Goal: Task Accomplishment & Management: Manage account settings

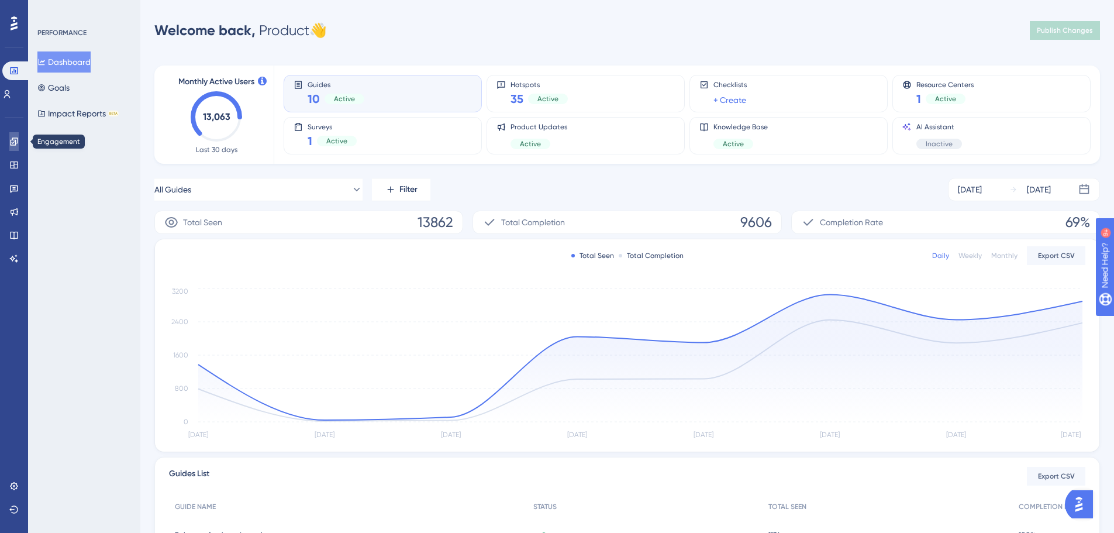
click at [13, 139] on icon at bounding box center [13, 141] width 9 height 9
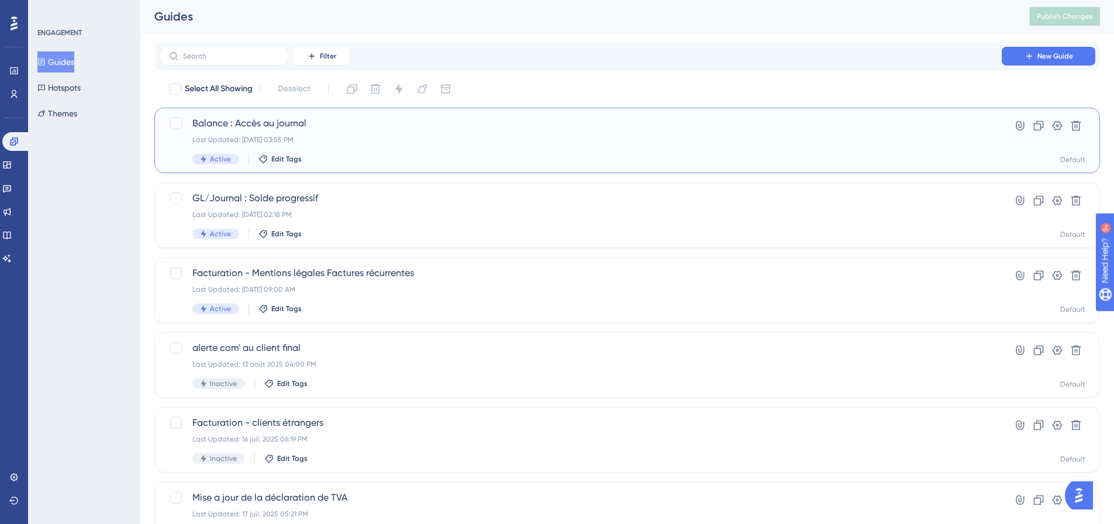
click at [455, 141] on div "Last Updated: 26 sept. 2025 03:55 PM" at bounding box center [580, 139] width 776 height 9
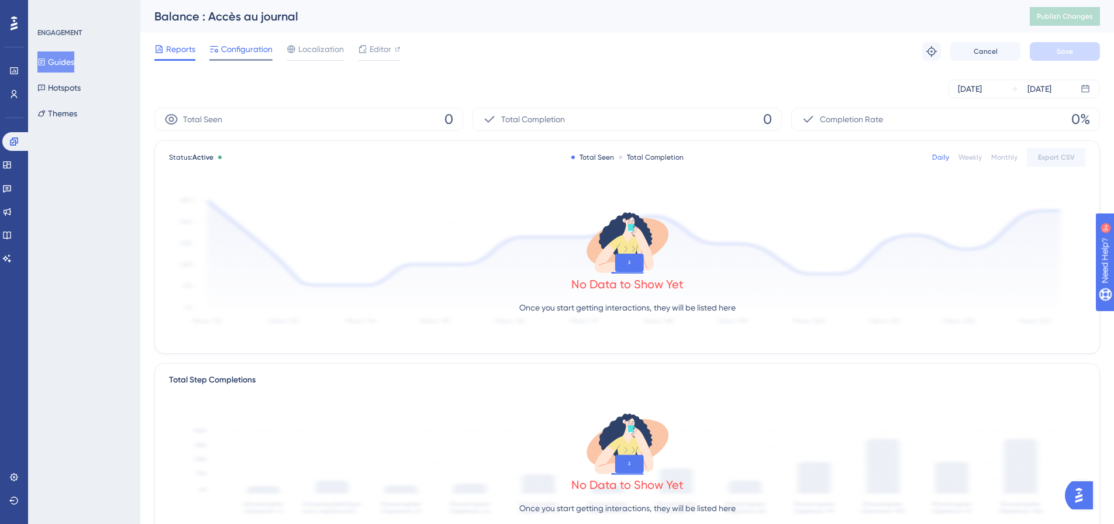
click at [241, 53] on span "Configuration" at bounding box center [246, 49] width 51 height 14
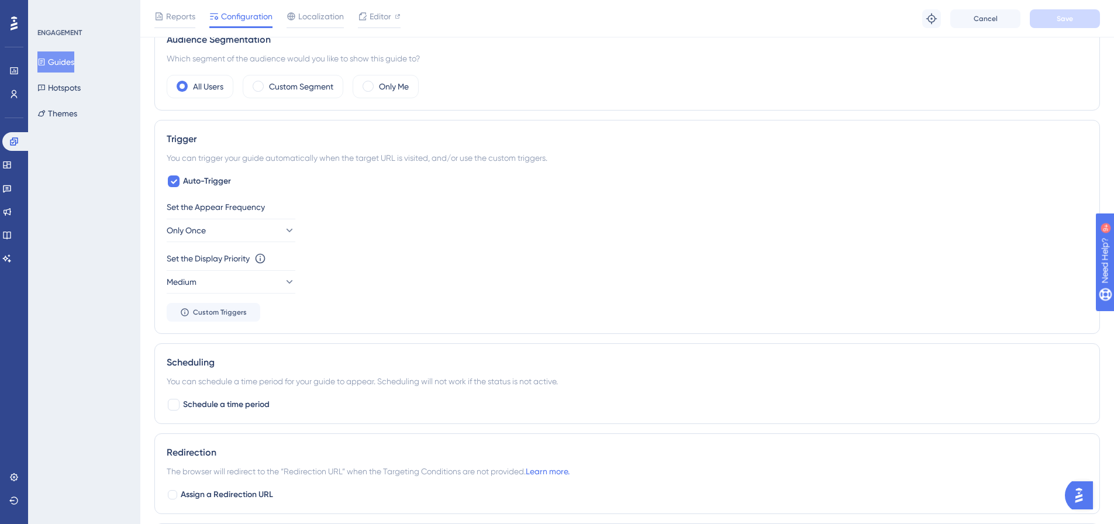
scroll to position [351, 0]
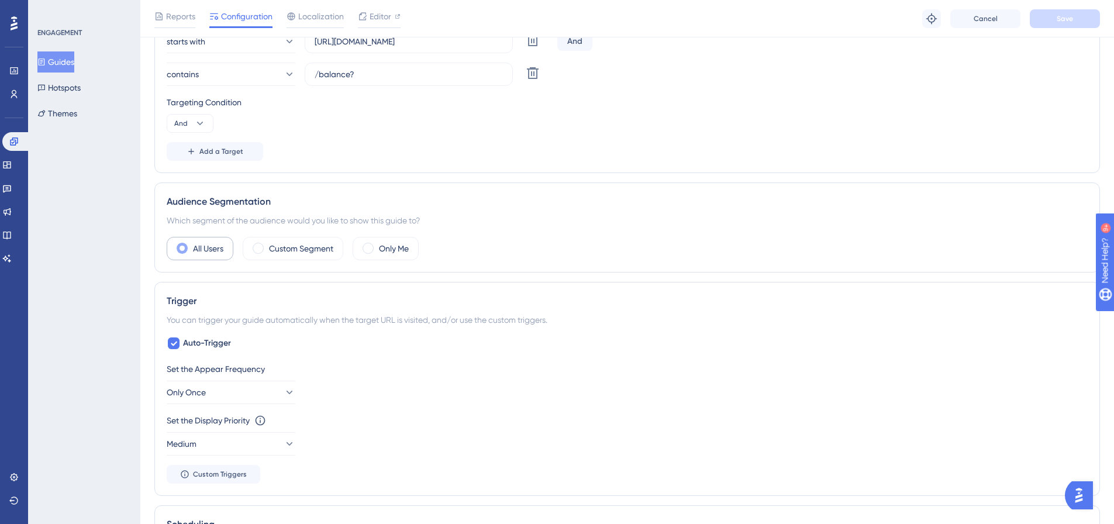
click at [199, 251] on label "All Users" at bounding box center [208, 248] width 30 height 14
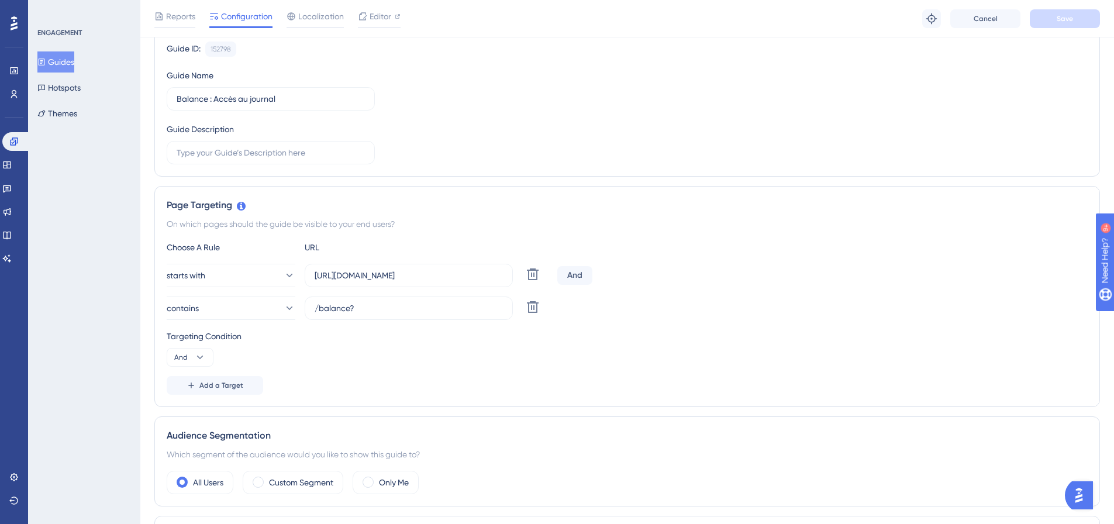
scroll to position [0, 0]
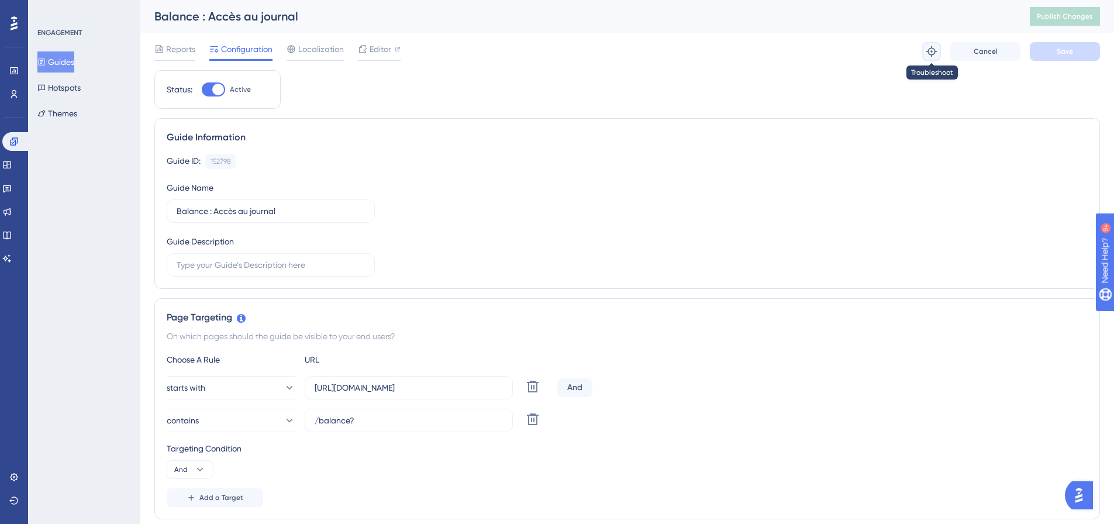
click at [928, 52] on icon at bounding box center [931, 51] width 11 height 11
drag, startPoint x: 333, startPoint y: 43, endPoint x: 344, endPoint y: 47, distance: 12.4
click at [333, 43] on span "Localization" at bounding box center [321, 49] width 46 height 14
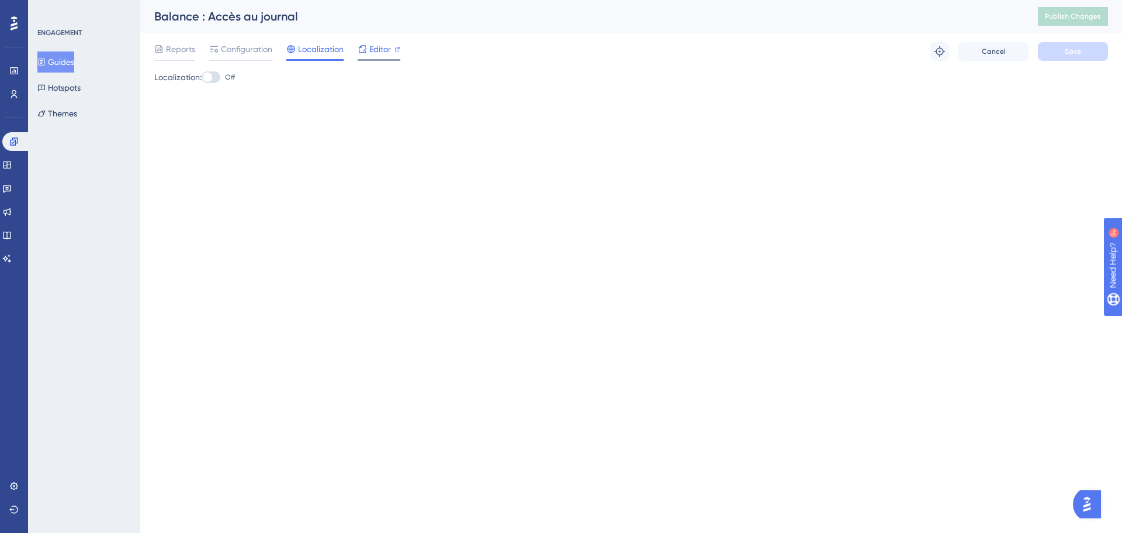
click at [381, 51] on span "Editor" at bounding box center [380, 49] width 22 height 14
click at [199, 48] on div "Reports Configuration Localization Editor" at bounding box center [277, 51] width 246 height 19
click at [182, 53] on span "Reports" at bounding box center [180, 49] width 29 height 14
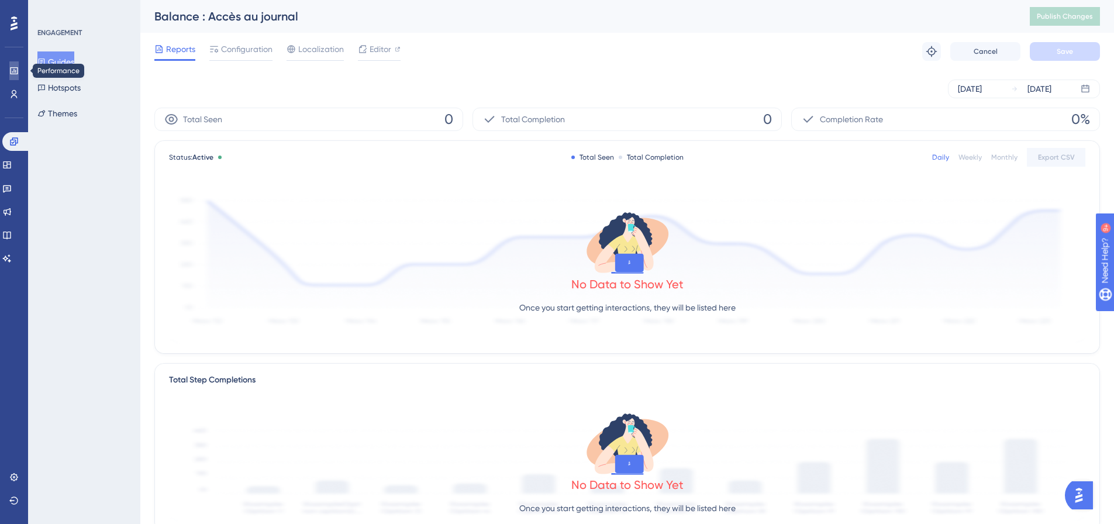
click at [10, 76] on link at bounding box center [13, 70] width 9 height 19
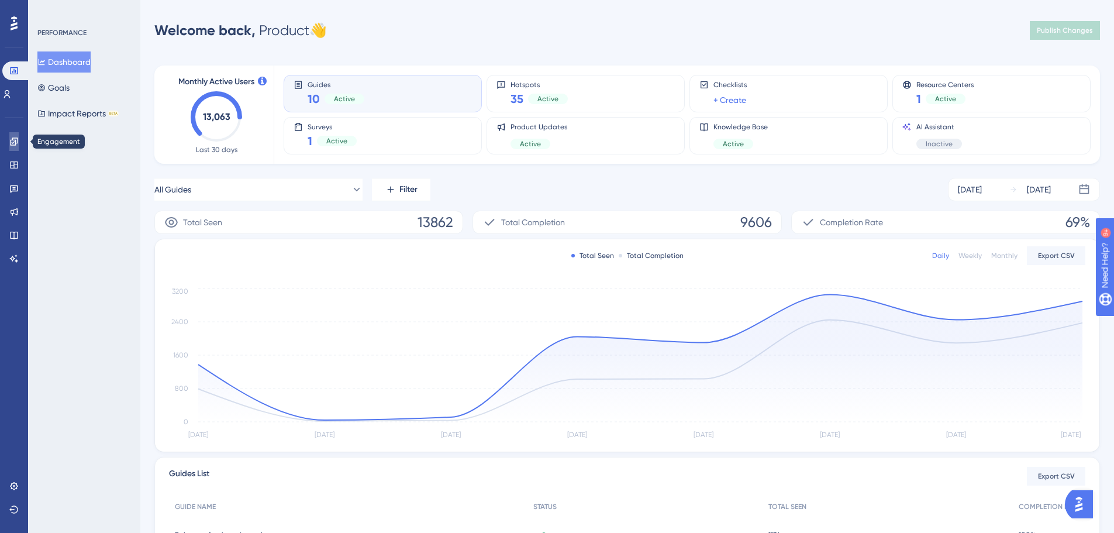
drag, startPoint x: 15, startPoint y: 134, endPoint x: 18, endPoint y: 149, distance: 15.5
click at [16, 134] on link at bounding box center [13, 141] width 9 height 19
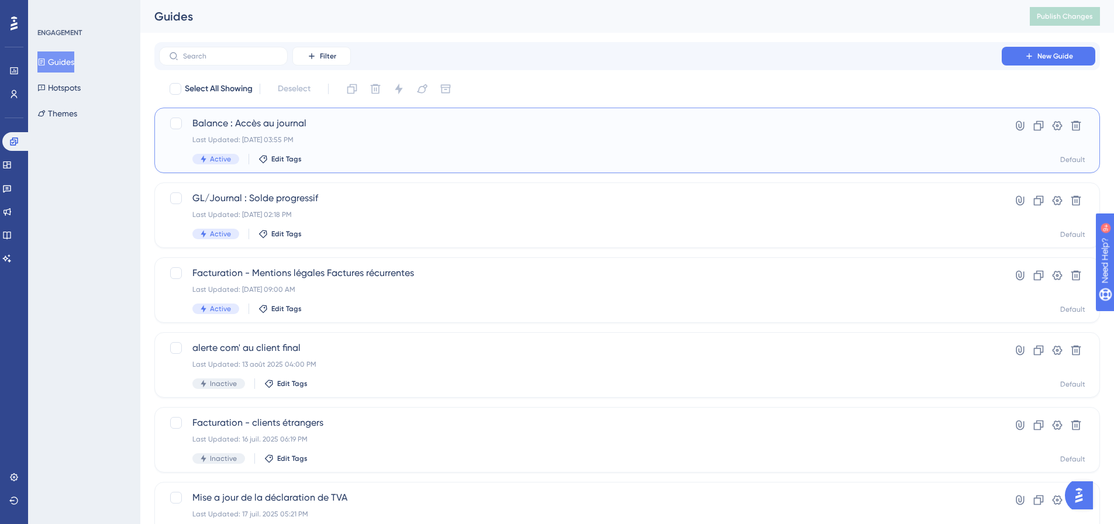
click at [258, 132] on div "Balance : Accès au journal Last Updated: 26 sept. 2025 03:55 PM Active Edit Tags" at bounding box center [580, 140] width 776 height 48
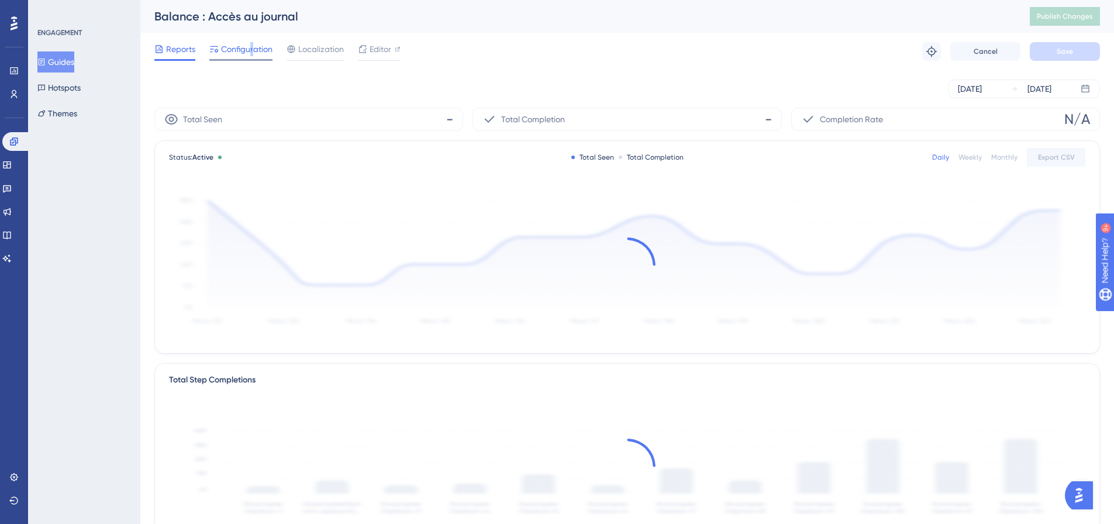
click at [252, 52] on span "Configuration" at bounding box center [246, 49] width 51 height 14
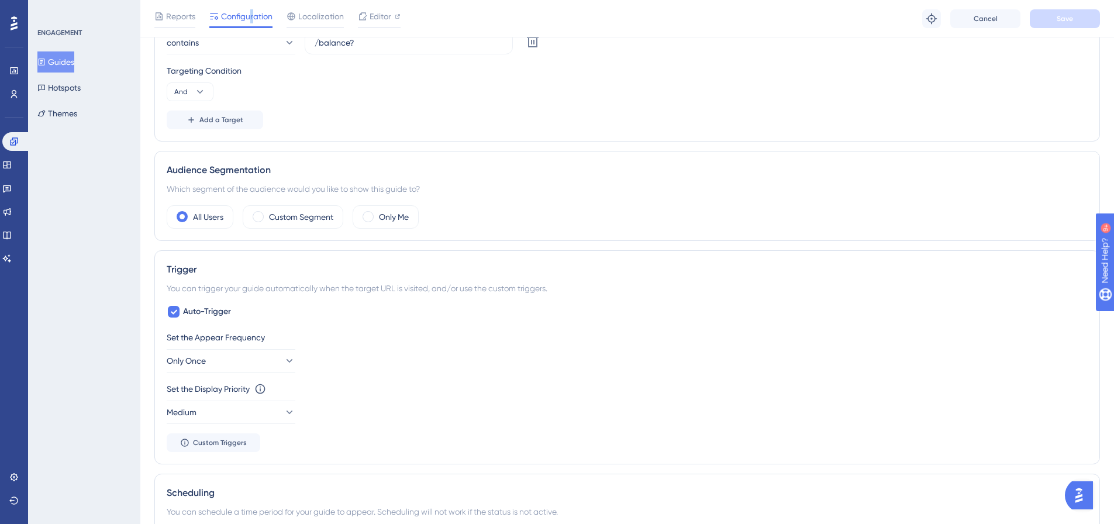
scroll to position [20, 0]
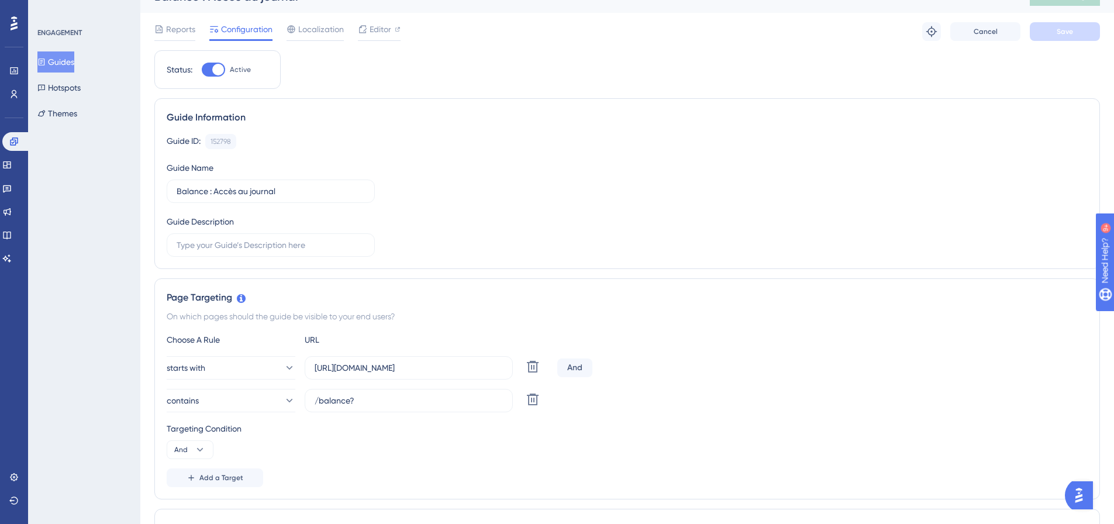
click at [318, 15] on div "Reports Configuration Localization Editor Troubleshoot Cancel Save" at bounding box center [626, 31] width 945 height 37
click at [321, 22] on div "Reports Configuration Localization Editor Troubleshoot Cancel Save" at bounding box center [626, 31] width 945 height 37
click at [331, 34] on span "Localization" at bounding box center [321, 29] width 46 height 14
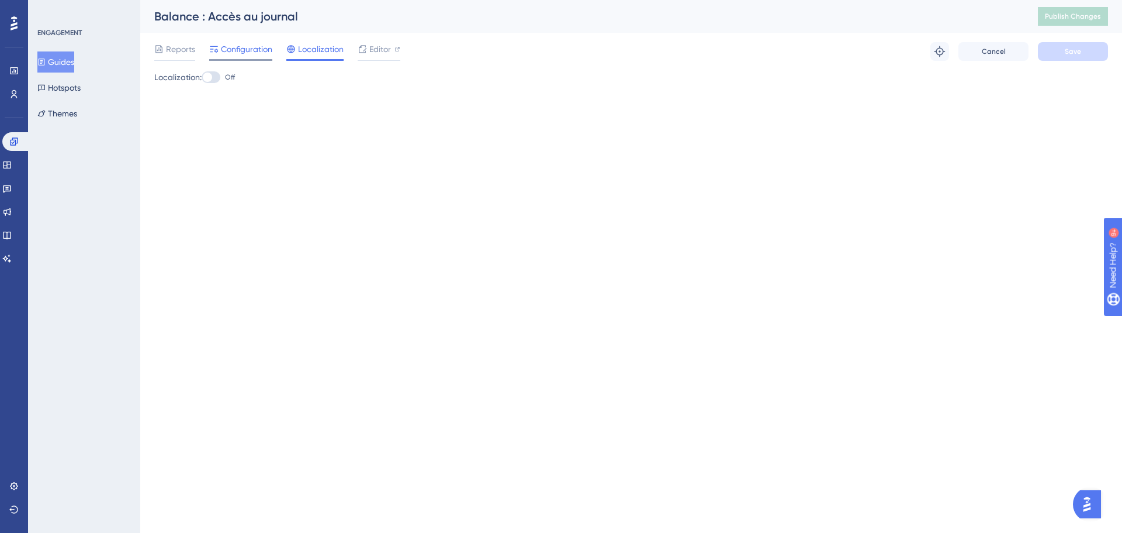
click at [221, 44] on span "Configuration" at bounding box center [246, 49] width 51 height 14
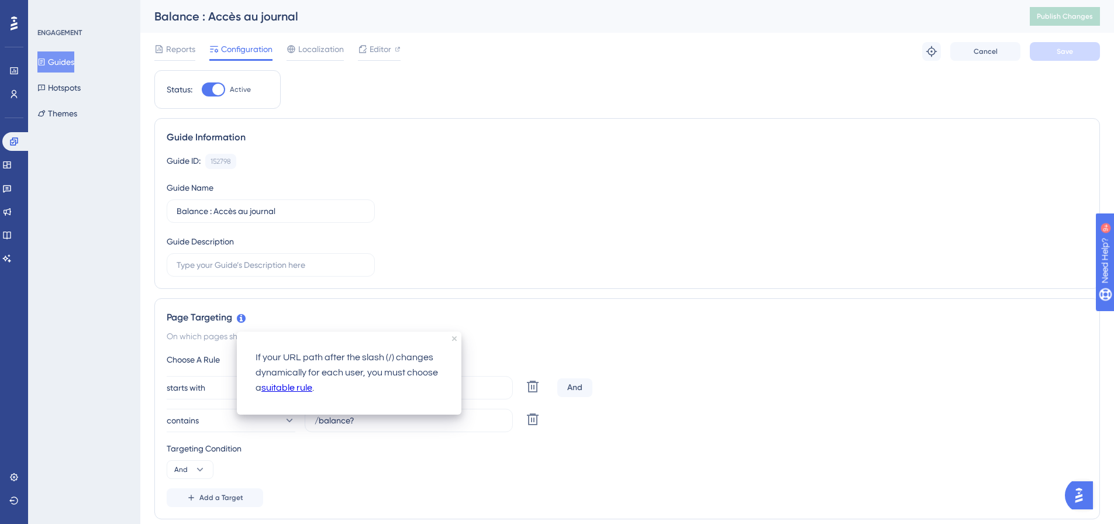
click at [239, 316] on icon at bounding box center [241, 318] width 9 height 9
click at [379, 305] on div "Page Targeting On which pages should the guide be visible to your end users? Ch…" at bounding box center [626, 408] width 945 height 221
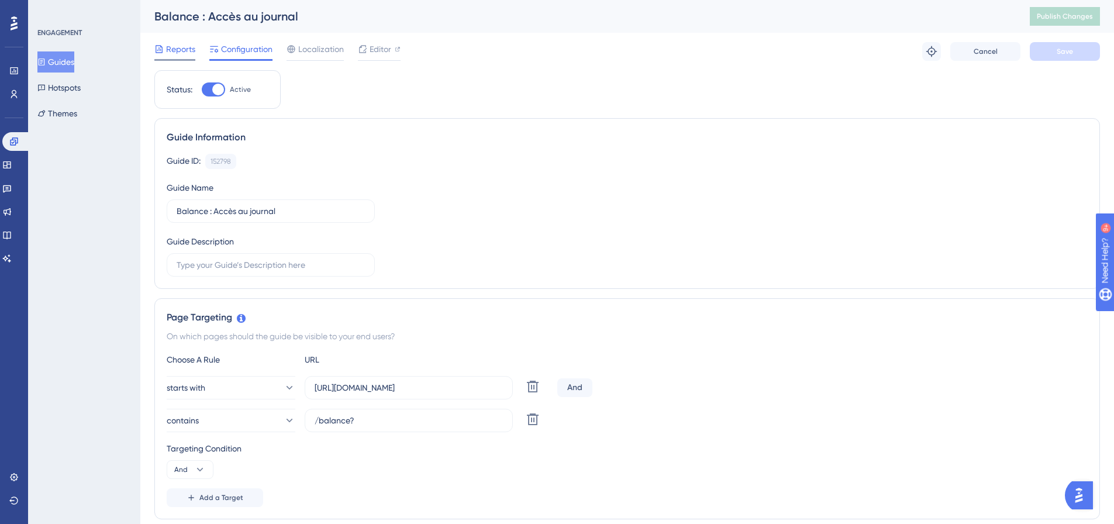
click at [179, 58] on div "Reports" at bounding box center [174, 51] width 41 height 19
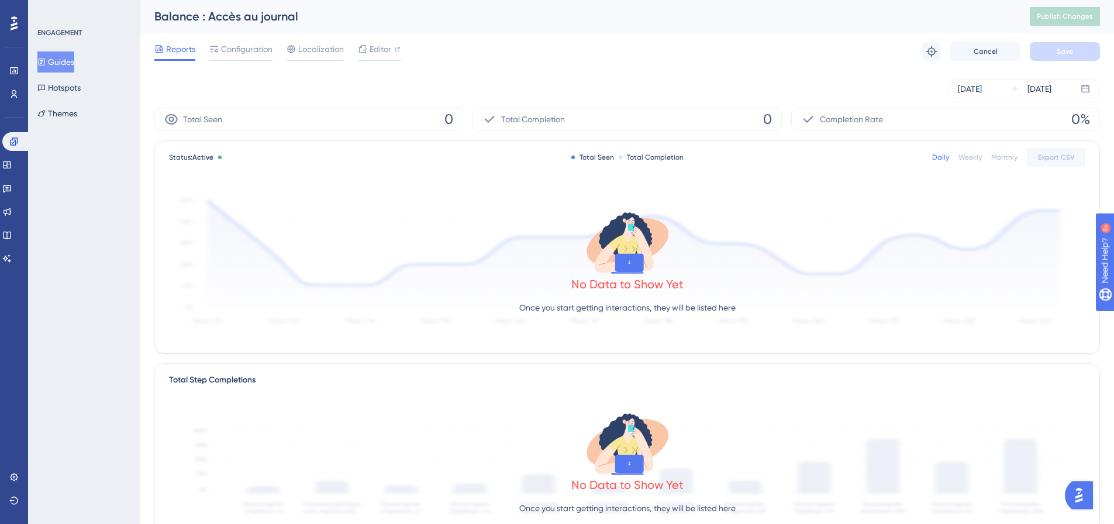
click at [29, 156] on div "ENGAGEMENT Guides Hotspots Themes" at bounding box center [84, 262] width 112 height 524
click at [11, 168] on icon at bounding box center [7, 164] width 8 height 7
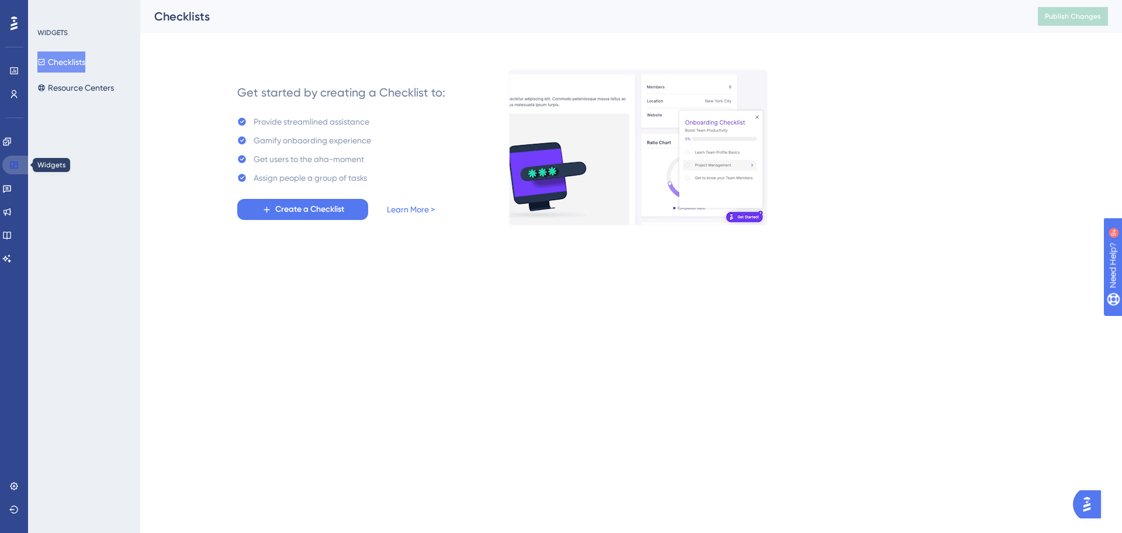
click at [9, 170] on link at bounding box center [16, 164] width 28 height 19
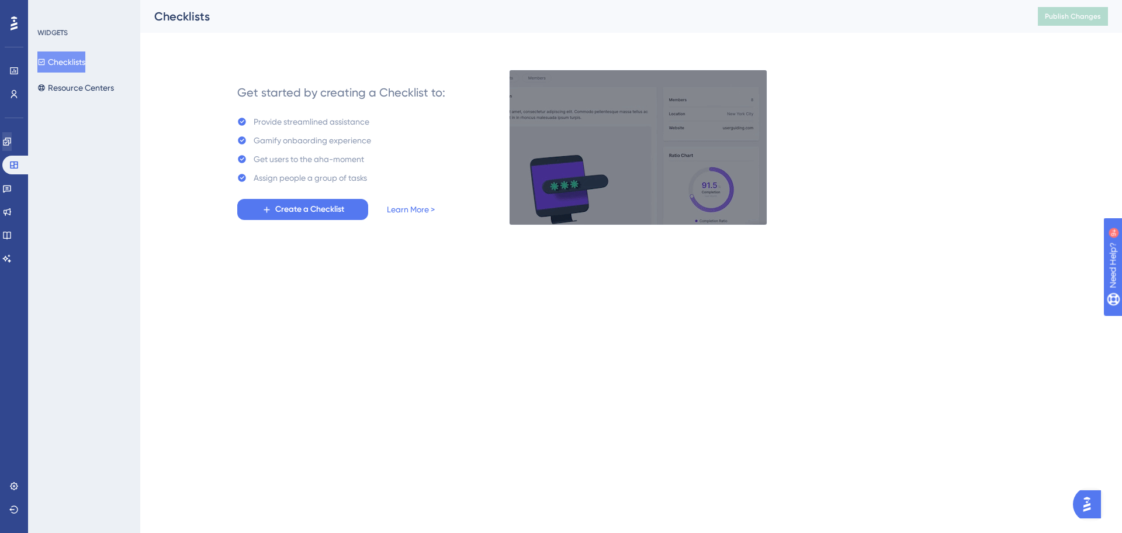
drag, startPoint x: 16, startPoint y: 130, endPoint x: 17, endPoint y: 140, distance: 9.4
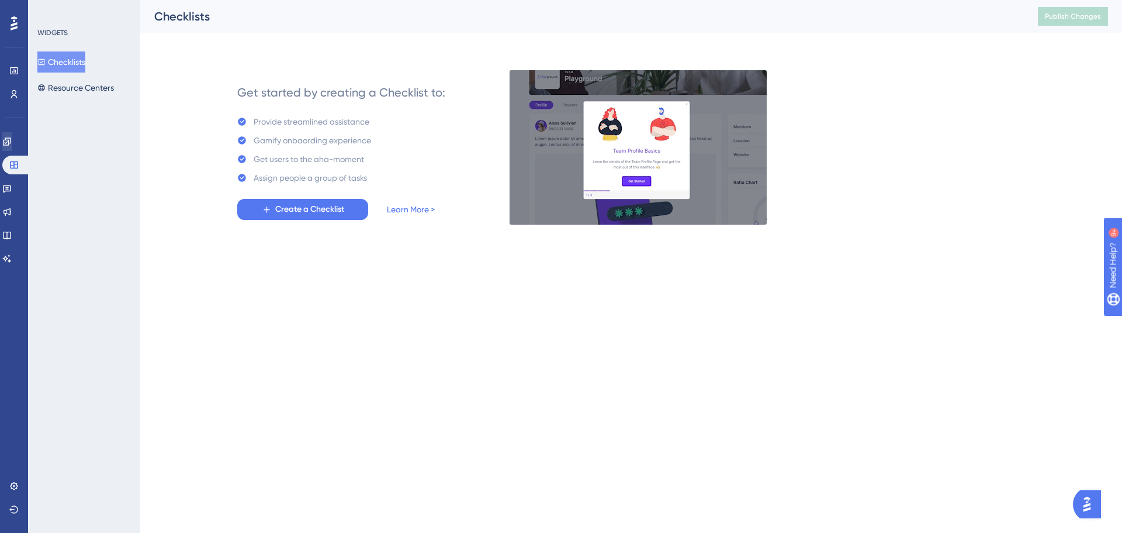
click at [16, 134] on div "Engagement Widgets Feedback Product Updates Knowledge Base AI Assistant" at bounding box center [13, 185] width 23 height 164
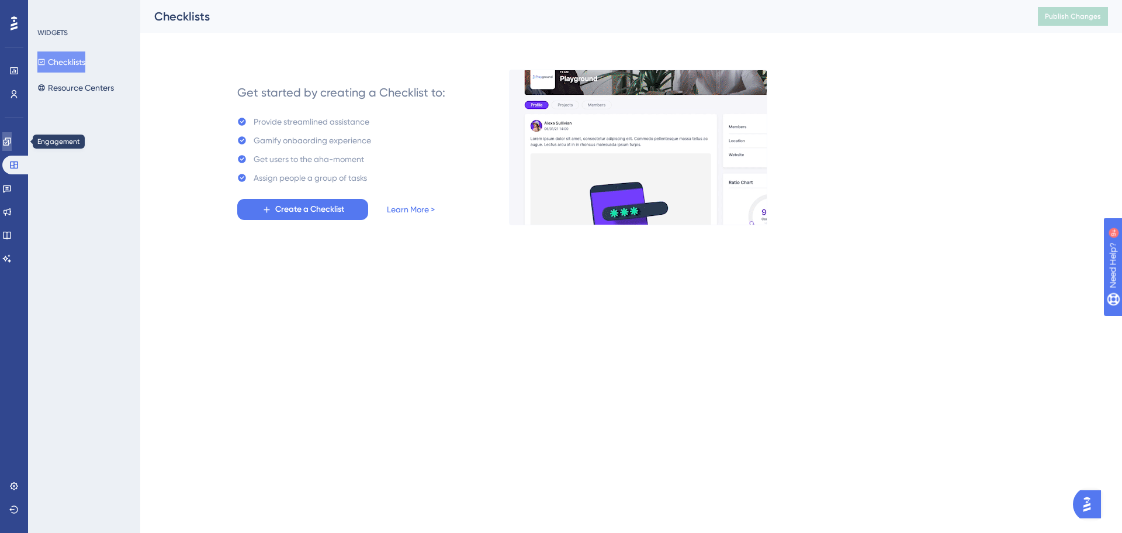
click at [12, 140] on icon at bounding box center [6, 141] width 9 height 9
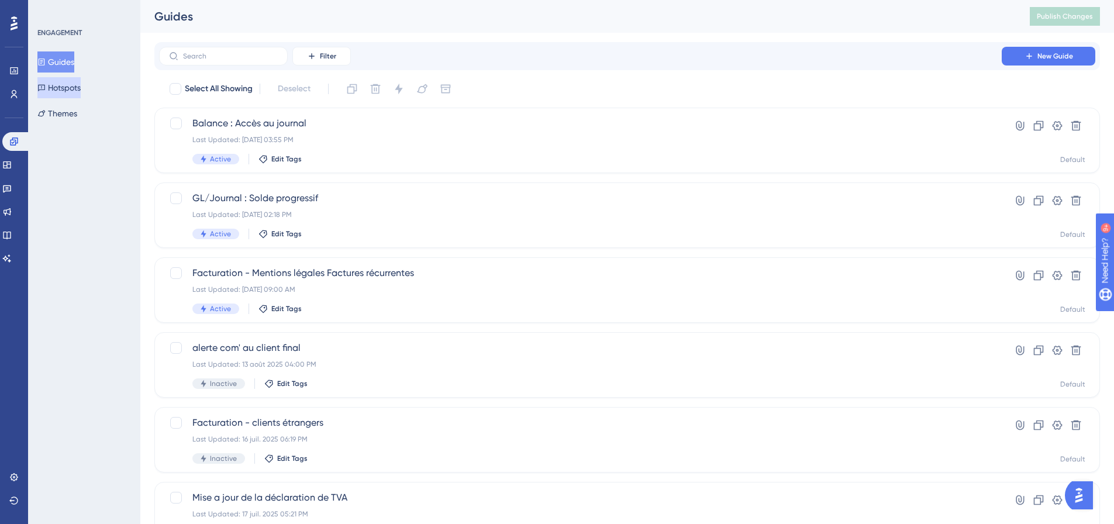
click at [81, 89] on button "Hotspots" at bounding box center [58, 87] width 43 height 21
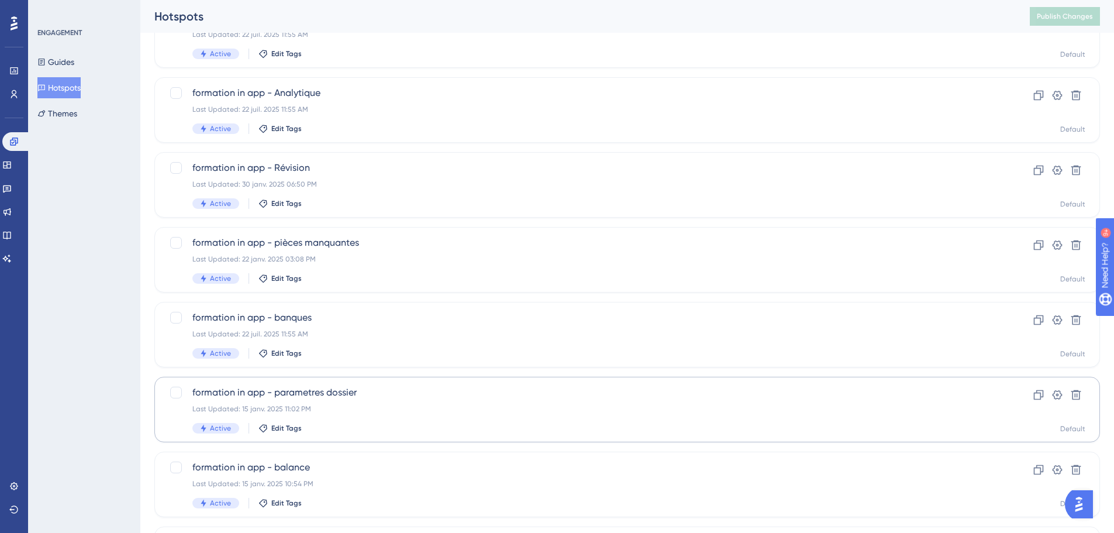
scroll to position [375, 0]
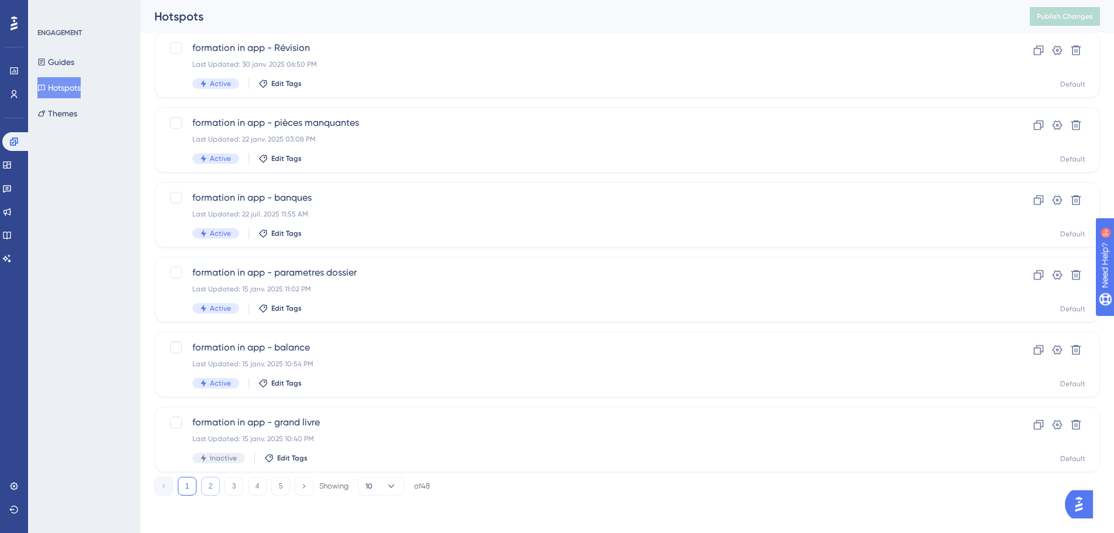
click at [215, 489] on button "2" at bounding box center [210, 485] width 19 height 19
click at [233, 488] on button "3" at bounding box center [233, 485] width 19 height 19
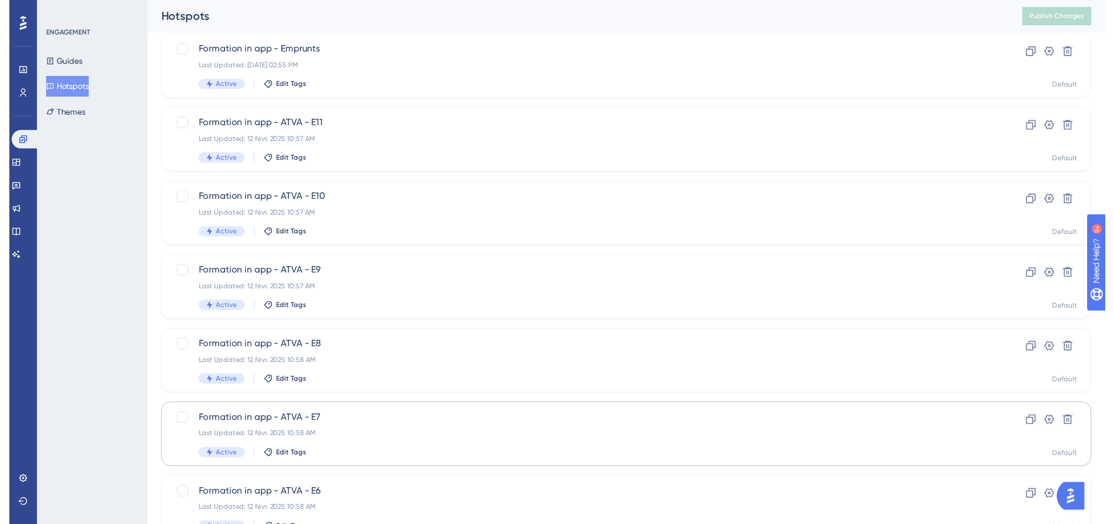
scroll to position [0, 0]
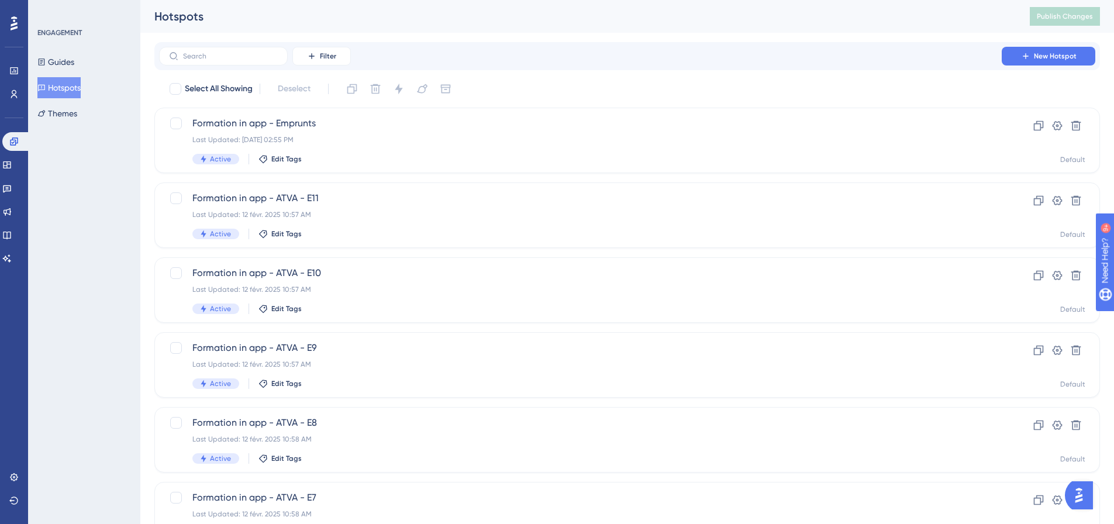
click at [63, 90] on button "Hotspots" at bounding box center [58, 87] width 43 height 21
click at [81, 90] on button "Hotspots" at bounding box center [58, 87] width 43 height 21
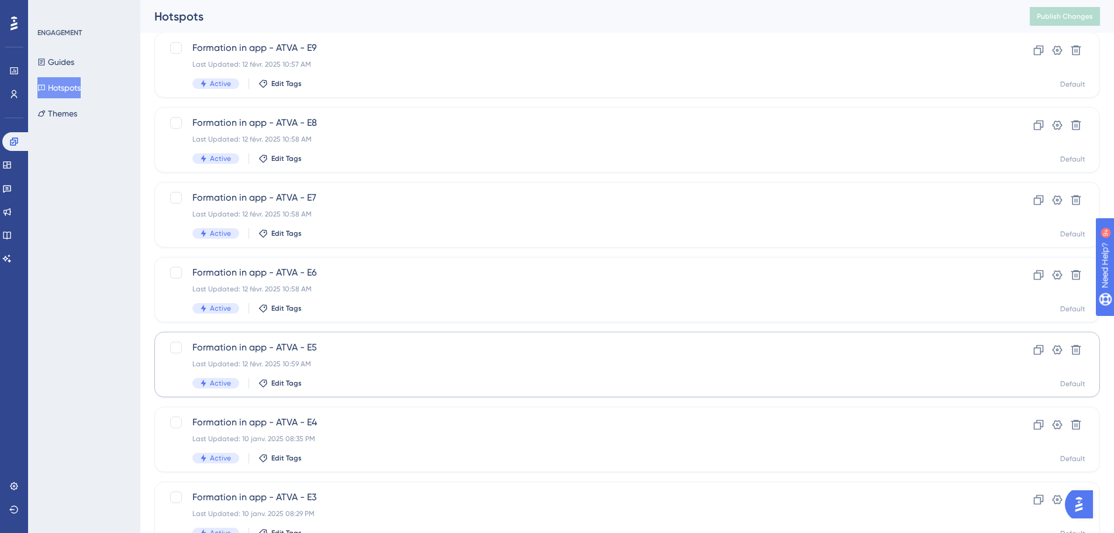
scroll to position [375, 0]
click at [274, 486] on button "5" at bounding box center [280, 485] width 19 height 19
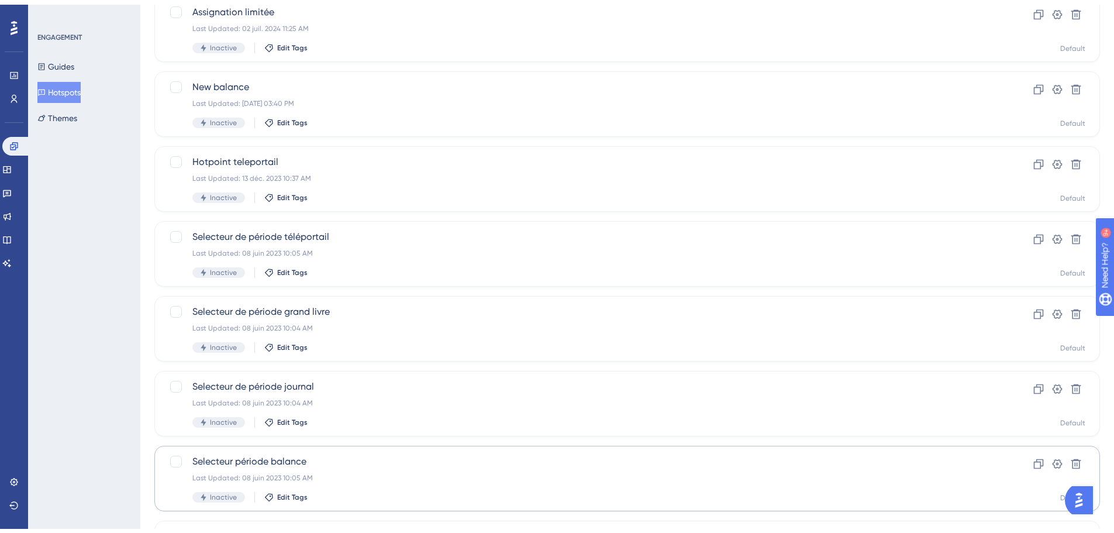
scroll to position [225, 0]
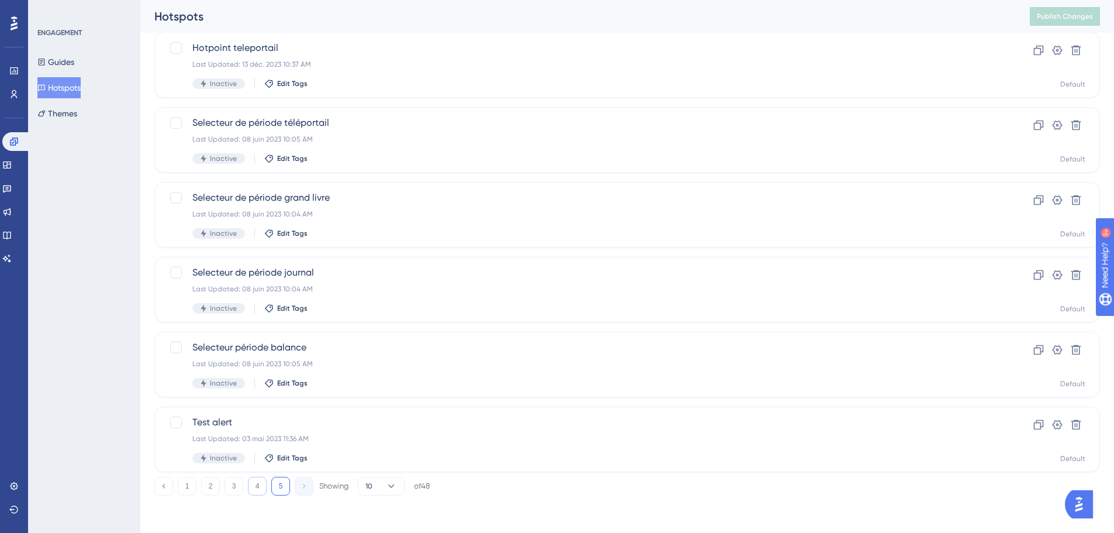
click at [262, 481] on button "4" at bounding box center [257, 485] width 19 height 19
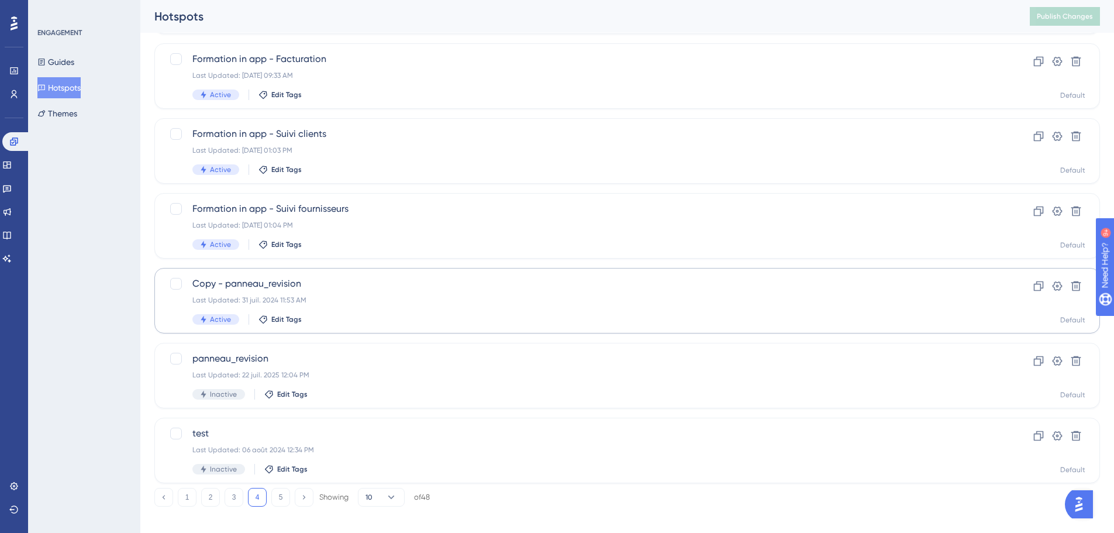
scroll to position [375, 0]
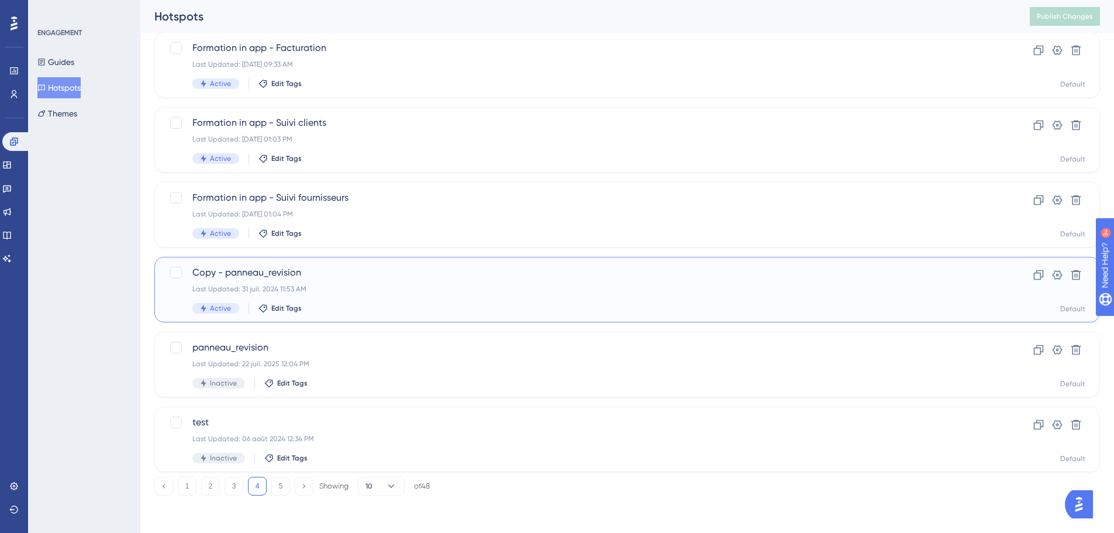
click at [273, 274] on span "Copy - panneau_revision" at bounding box center [580, 272] width 776 height 14
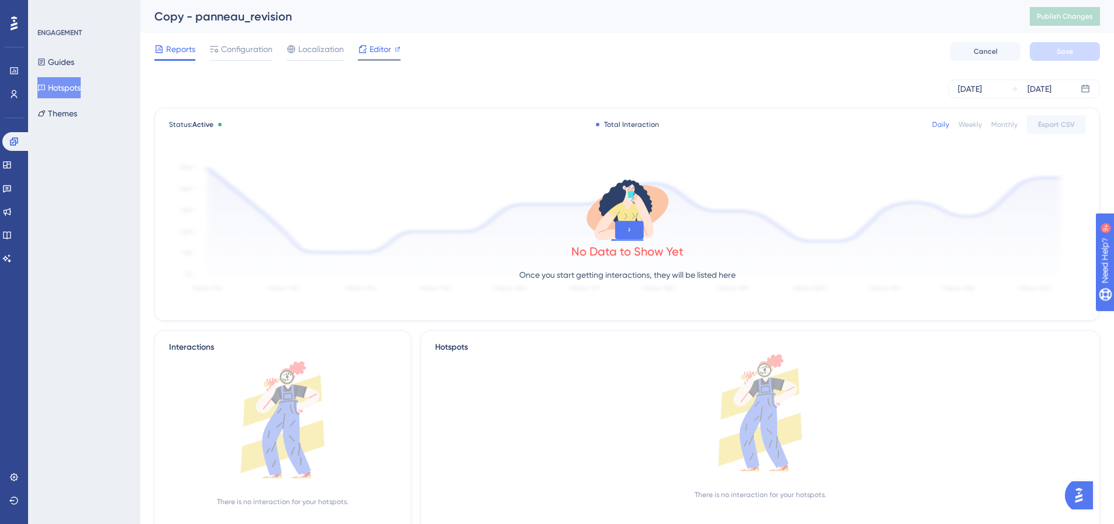
click at [383, 48] on span "Editor" at bounding box center [380, 49] width 22 height 14
click at [72, 88] on button "Hotspots" at bounding box center [58, 87] width 43 height 21
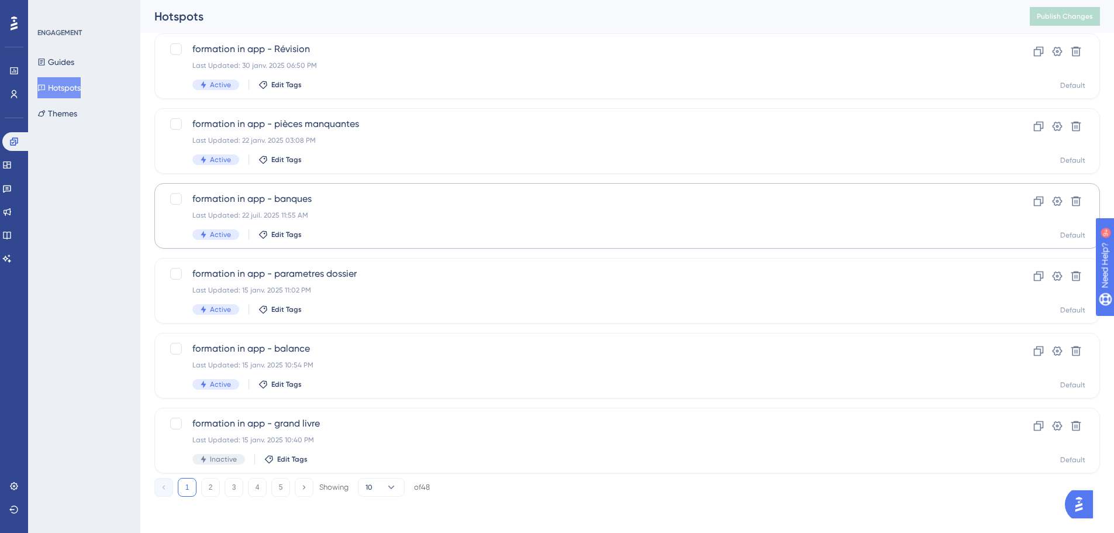
scroll to position [375, 0]
click at [203, 488] on button "2" at bounding box center [210, 485] width 19 height 19
click at [234, 486] on button "3" at bounding box center [233, 485] width 19 height 19
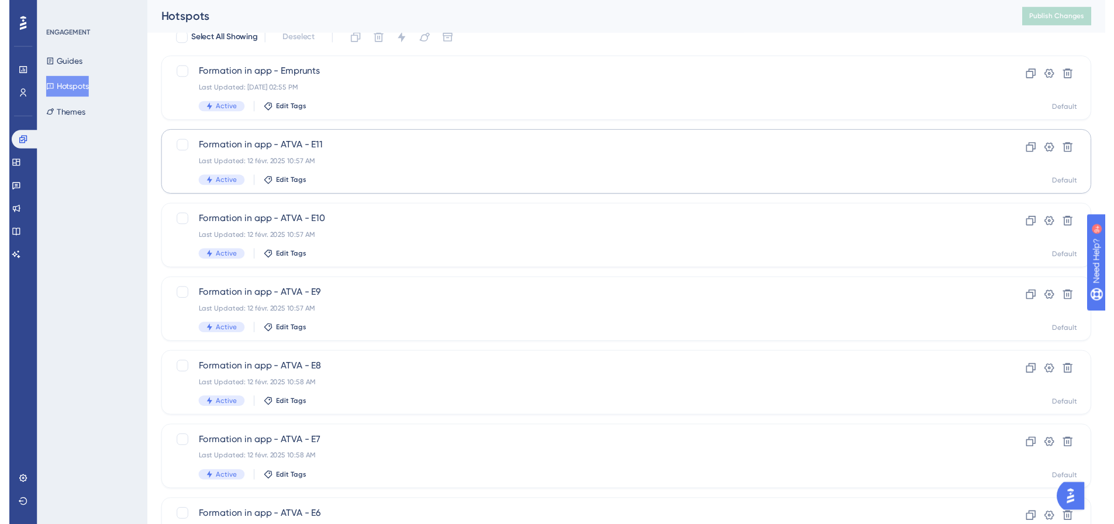
scroll to position [0, 0]
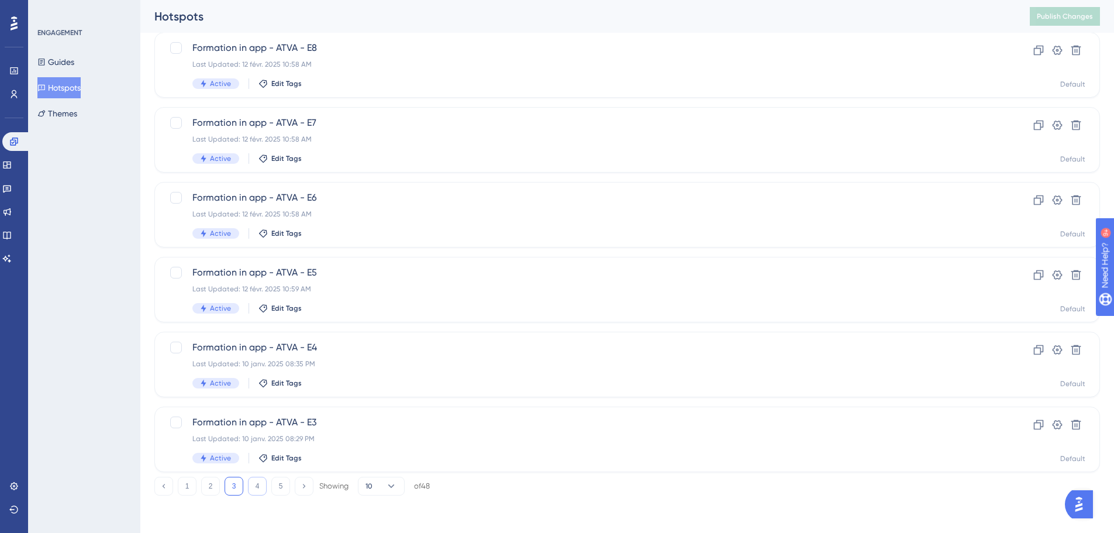
click at [255, 486] on button "4" at bounding box center [257, 485] width 19 height 19
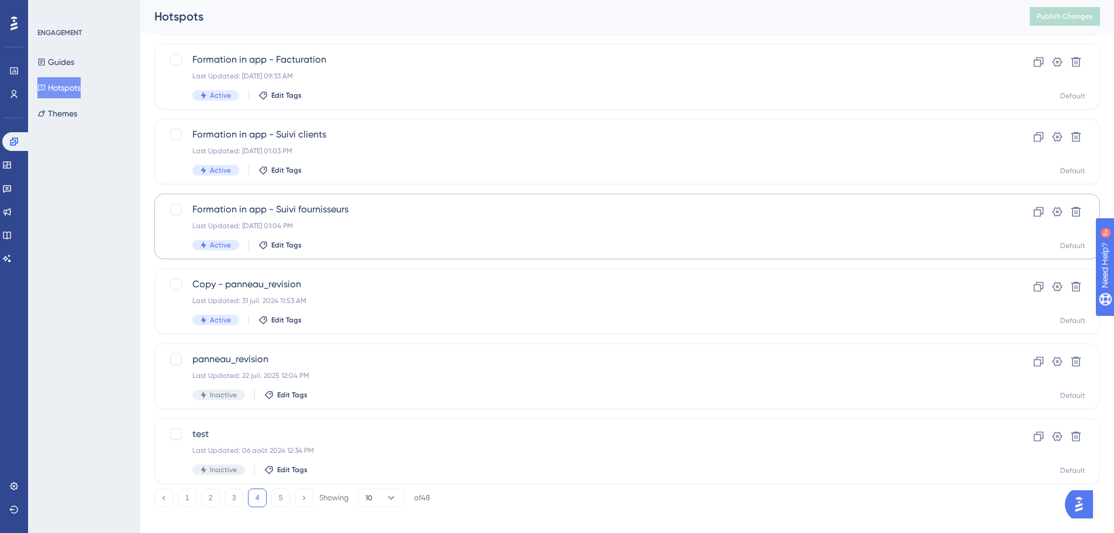
scroll to position [375, 0]
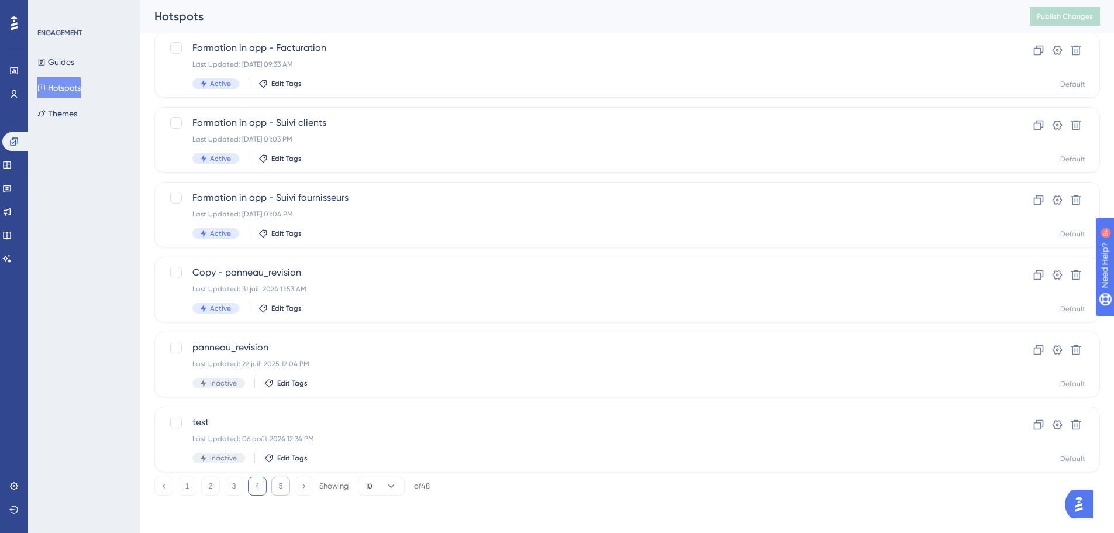
click at [287, 485] on button "5" at bounding box center [280, 485] width 19 height 19
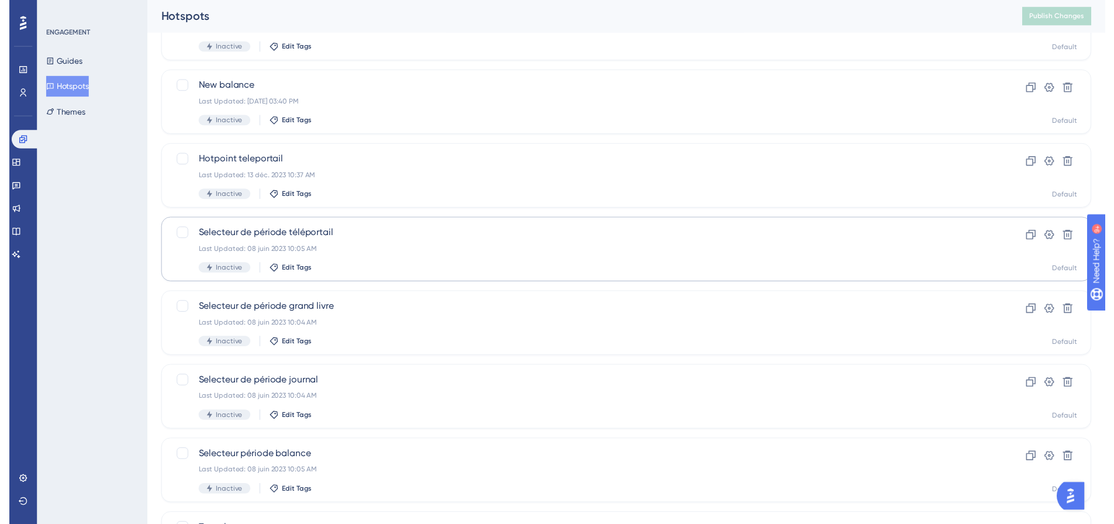
scroll to position [0, 0]
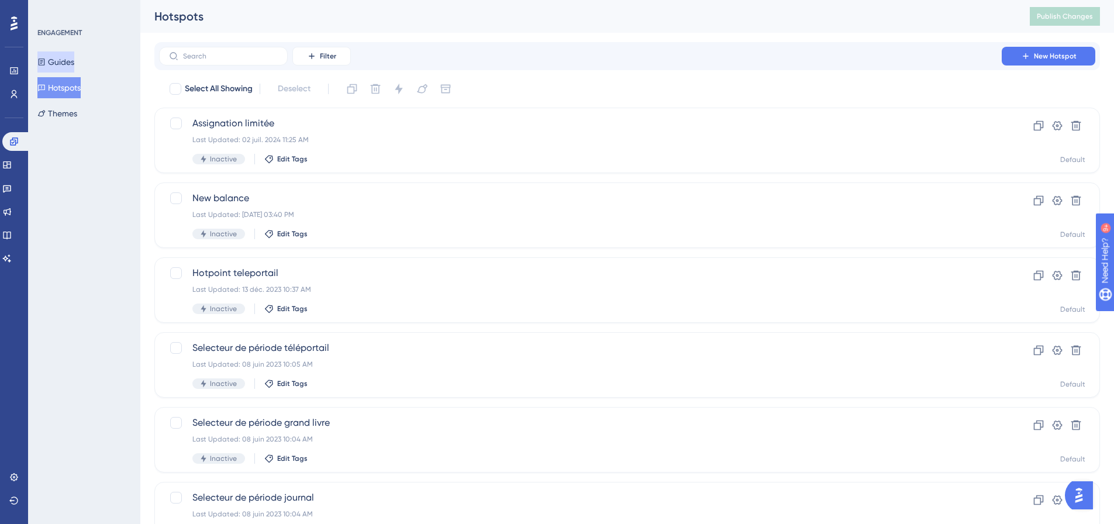
click at [71, 57] on button "Guides" at bounding box center [55, 61] width 37 height 21
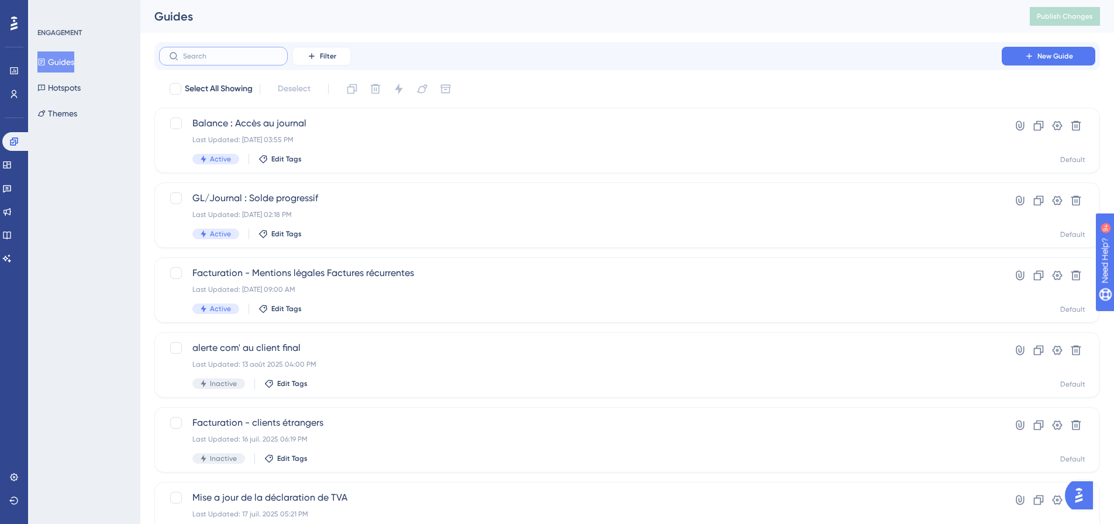
click at [274, 54] on input "text" at bounding box center [230, 56] width 95 height 8
click at [318, 61] on button "Filter" at bounding box center [321, 56] width 58 height 19
click at [215, 91] on span "Select All Showing" at bounding box center [219, 89] width 68 height 14
checkbox input "true"
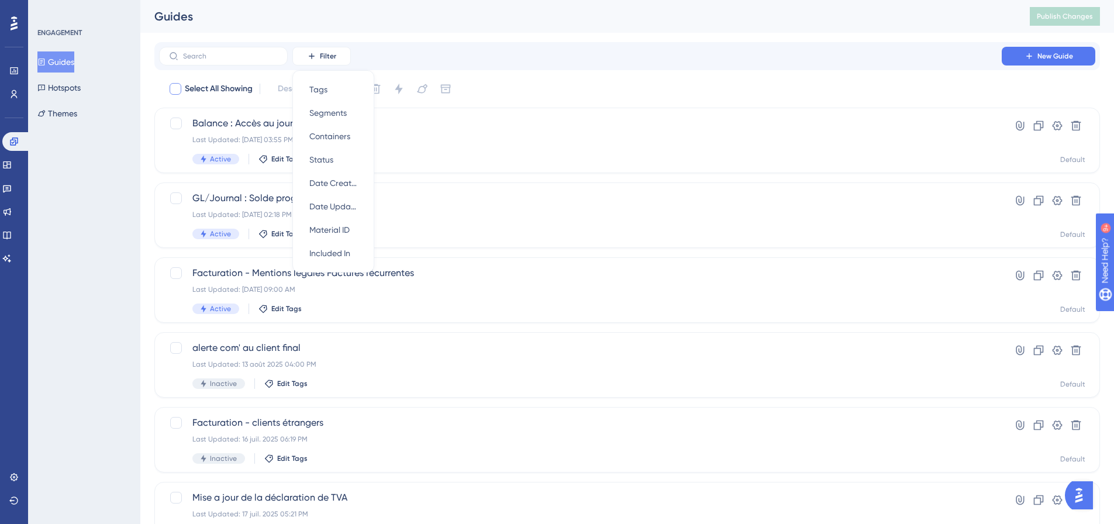
checkbox input "true"
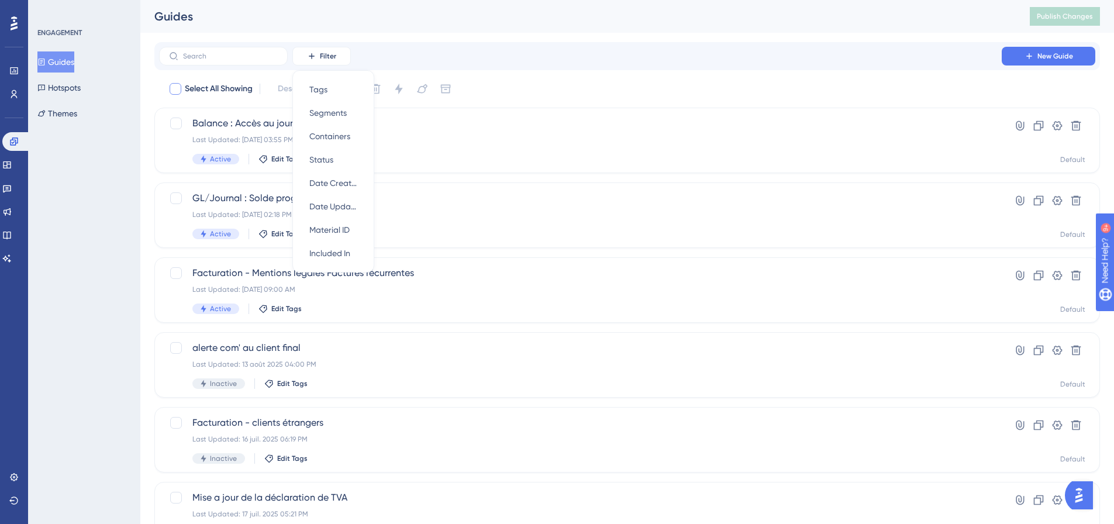
checkbox input "true"
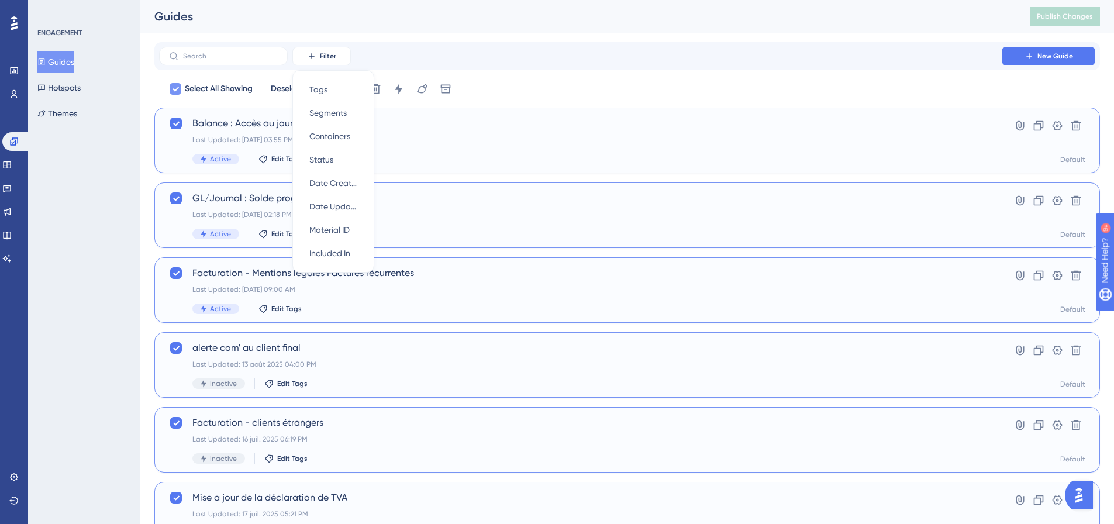
click at [189, 92] on span "Select All Showing" at bounding box center [219, 89] width 68 height 14
checkbox input "false"
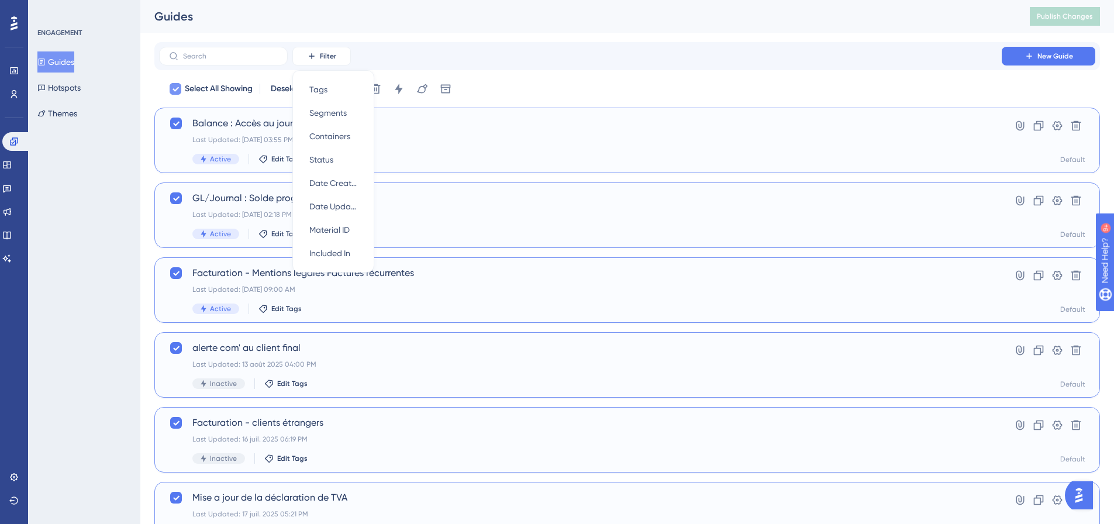
checkbox input "false"
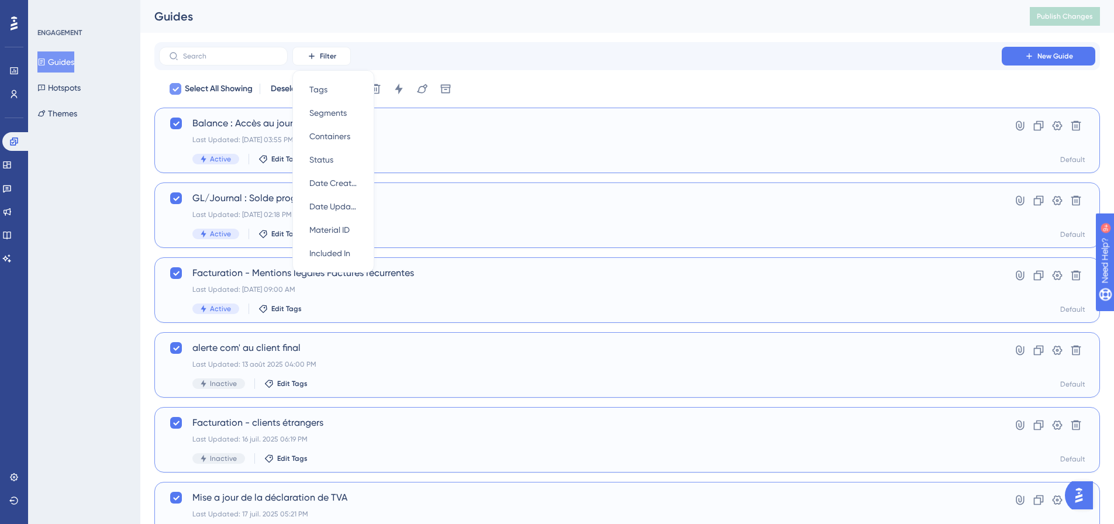
checkbox input "false"
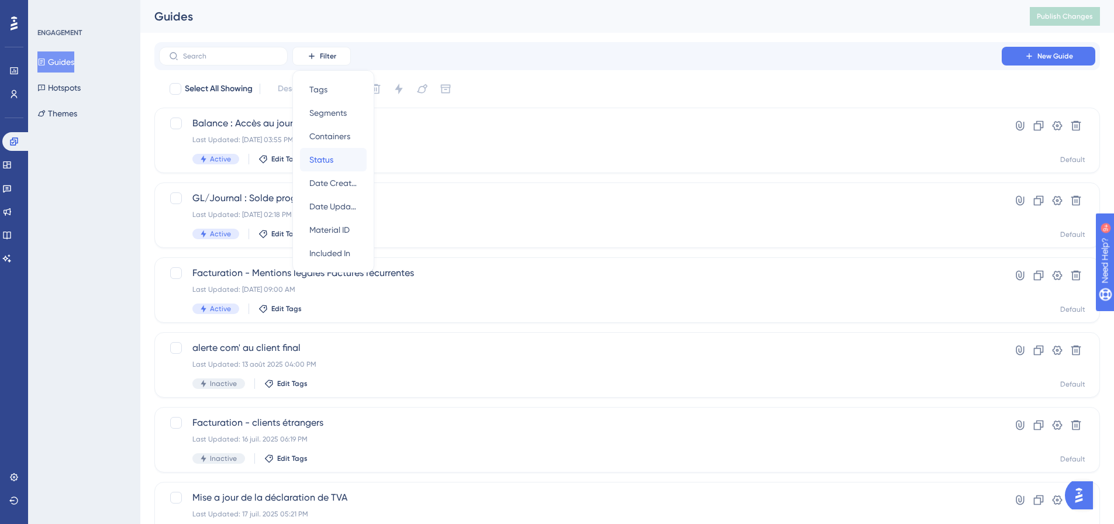
click at [330, 164] on span "Status" at bounding box center [321, 160] width 24 height 14
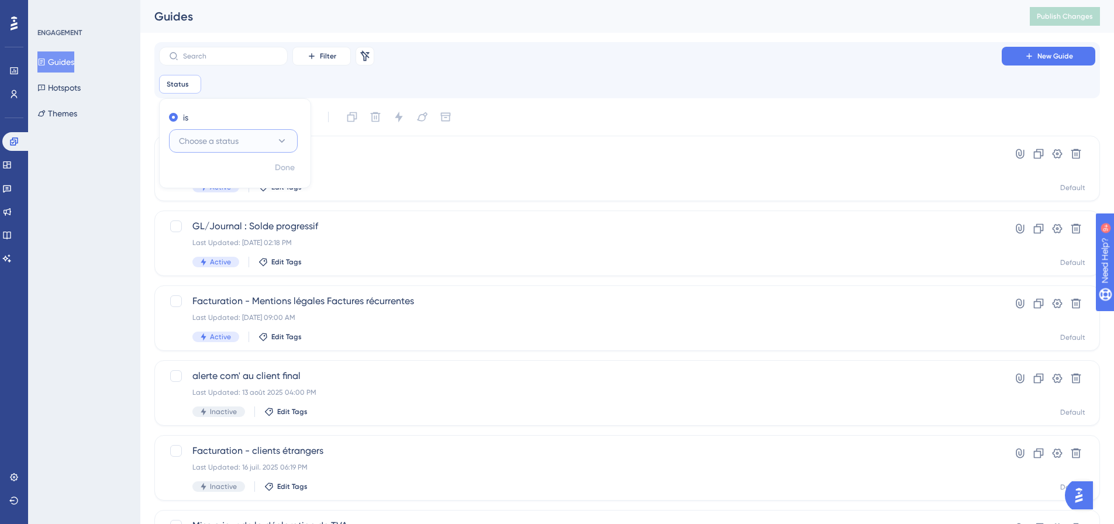
click at [235, 141] on span "Choose a status" at bounding box center [209, 141] width 60 height 14
click at [225, 179] on div "Active Active" at bounding box center [233, 176] width 95 height 23
click at [294, 168] on span "Done" at bounding box center [285, 168] width 20 height 14
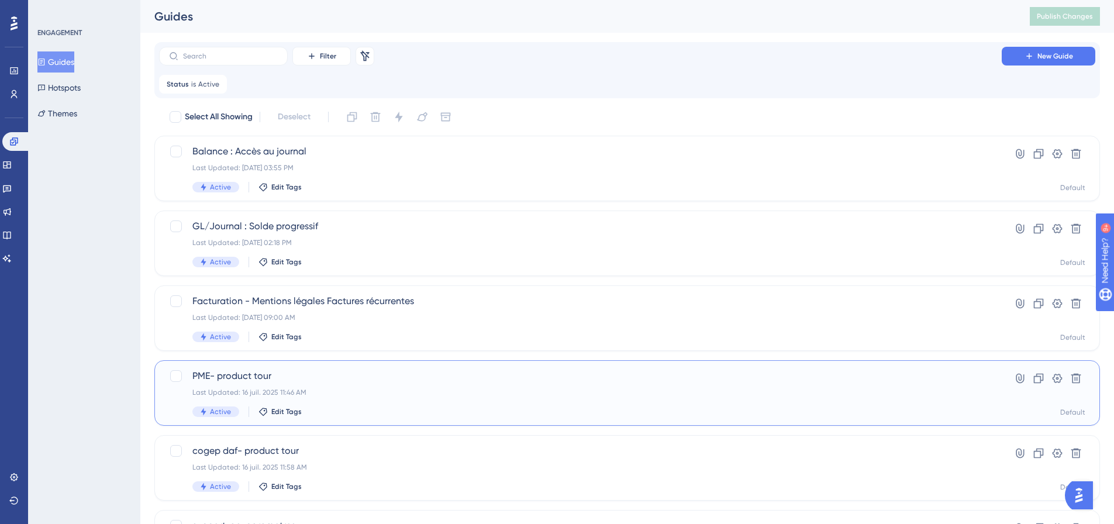
click at [233, 380] on span "PME- product tour" at bounding box center [580, 376] width 776 height 14
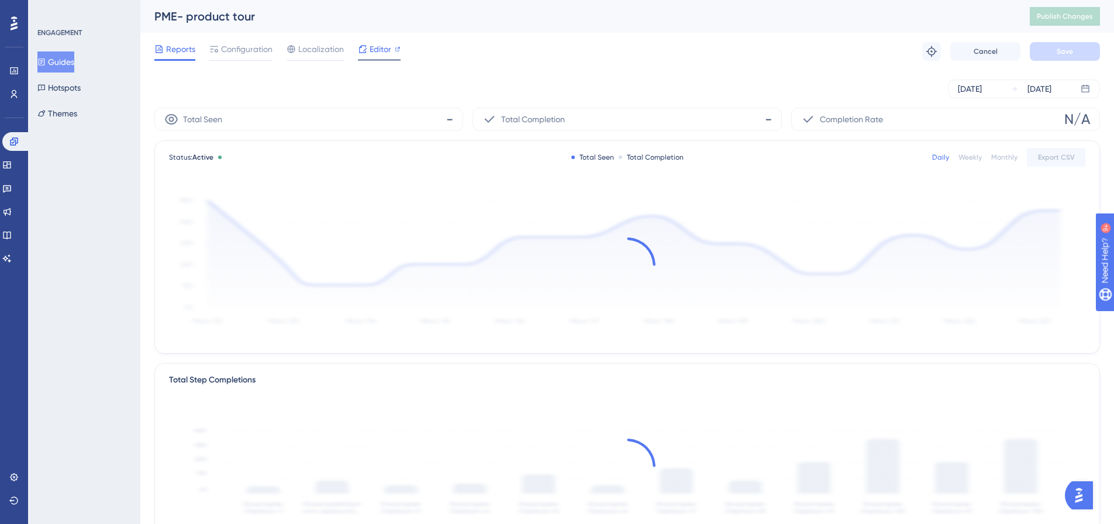
click at [376, 43] on span "Editor" at bounding box center [380, 49] width 22 height 14
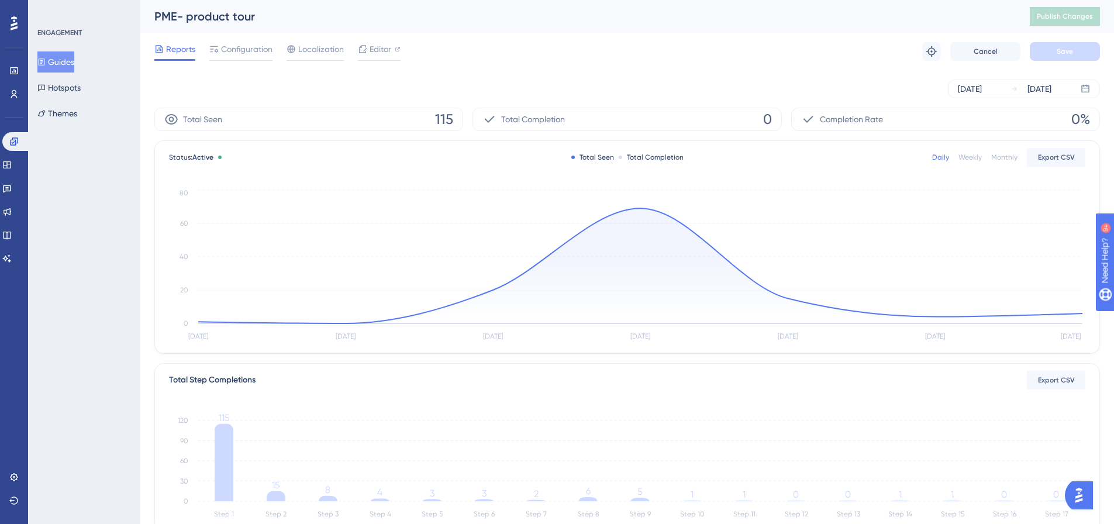
click at [55, 67] on button "Guides" at bounding box center [55, 61] width 37 height 21
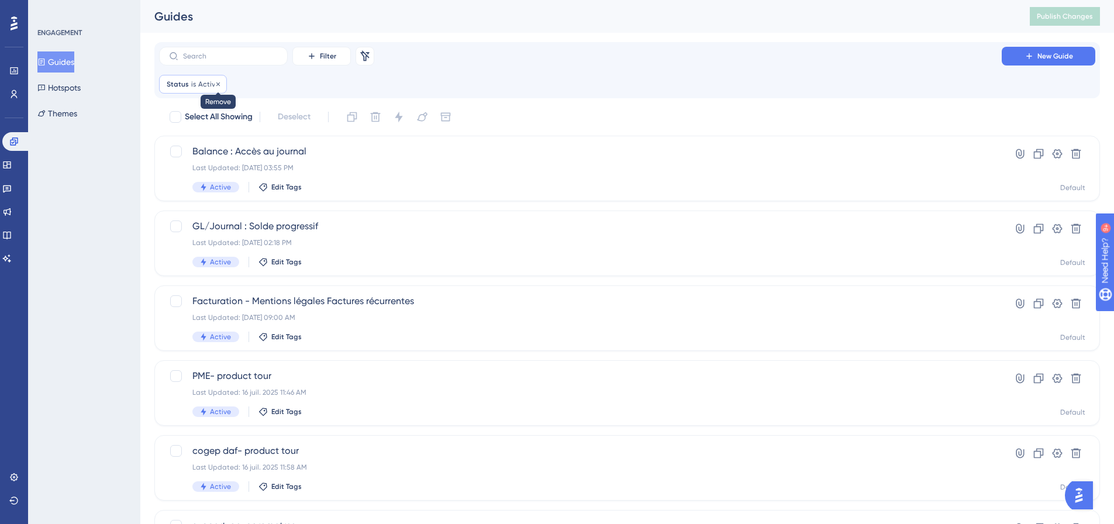
click at [215, 84] on icon at bounding box center [218, 84] width 7 height 7
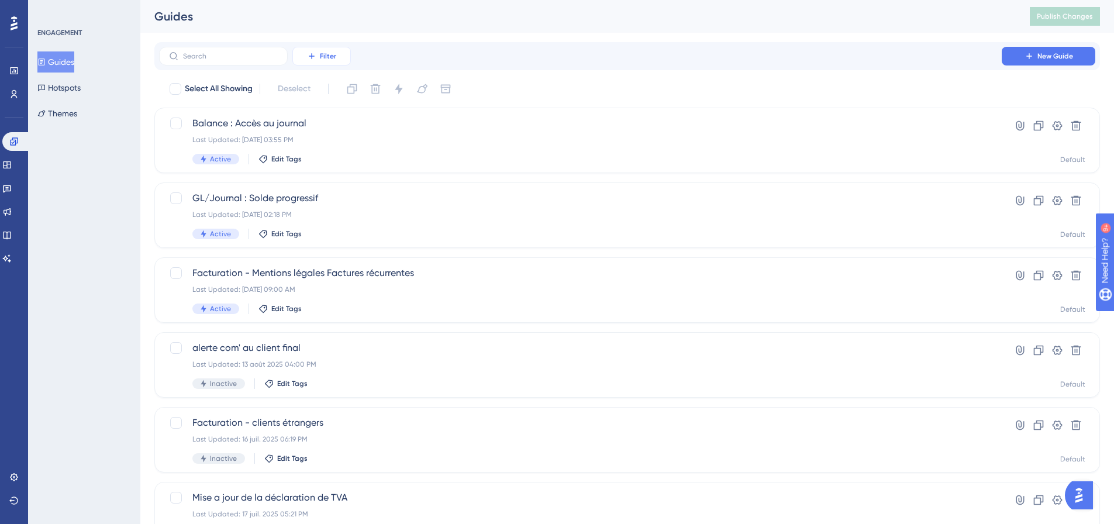
click at [330, 49] on button "Filter" at bounding box center [321, 56] width 58 height 19
click at [336, 157] on div "Status Status" at bounding box center [333, 159] width 48 height 23
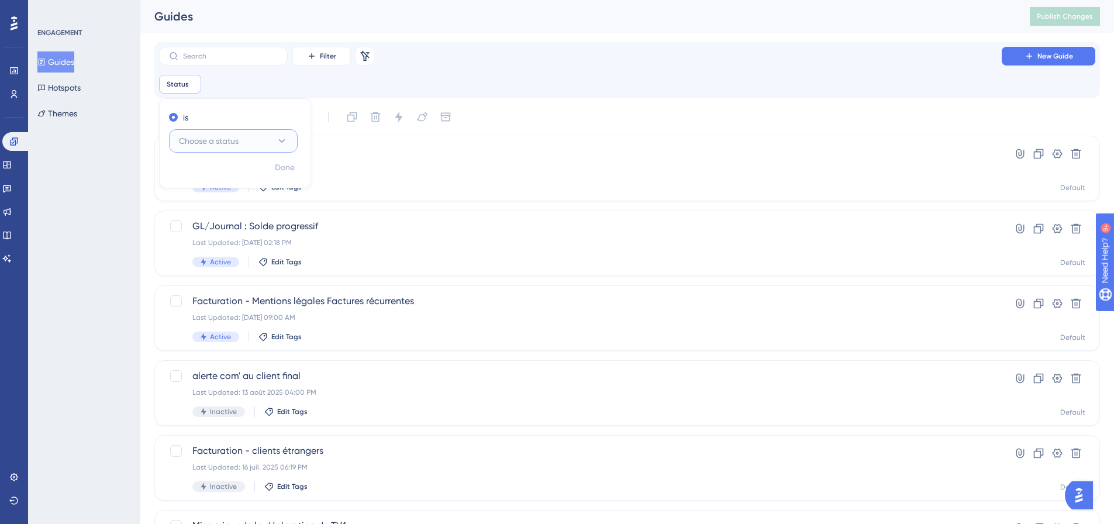
click at [254, 143] on button "Choose a status" at bounding box center [233, 140] width 129 height 23
drag, startPoint x: 229, startPoint y: 205, endPoint x: 237, endPoint y: 201, distance: 9.1
click at [229, 205] on div "Inactive Inactive" at bounding box center [233, 199] width 95 height 23
click at [289, 170] on span "Done" at bounding box center [285, 168] width 20 height 14
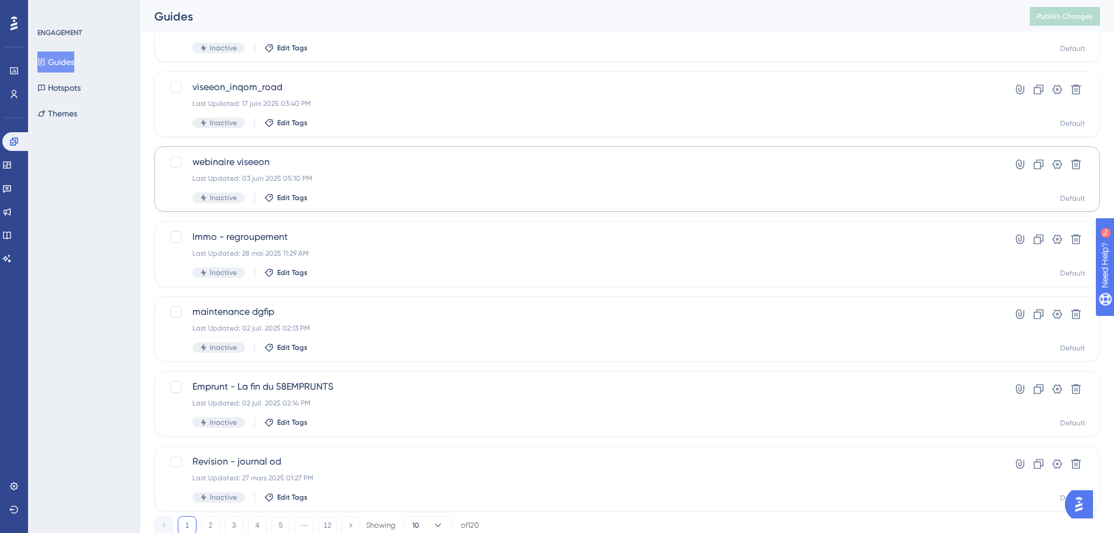
scroll to position [403, 0]
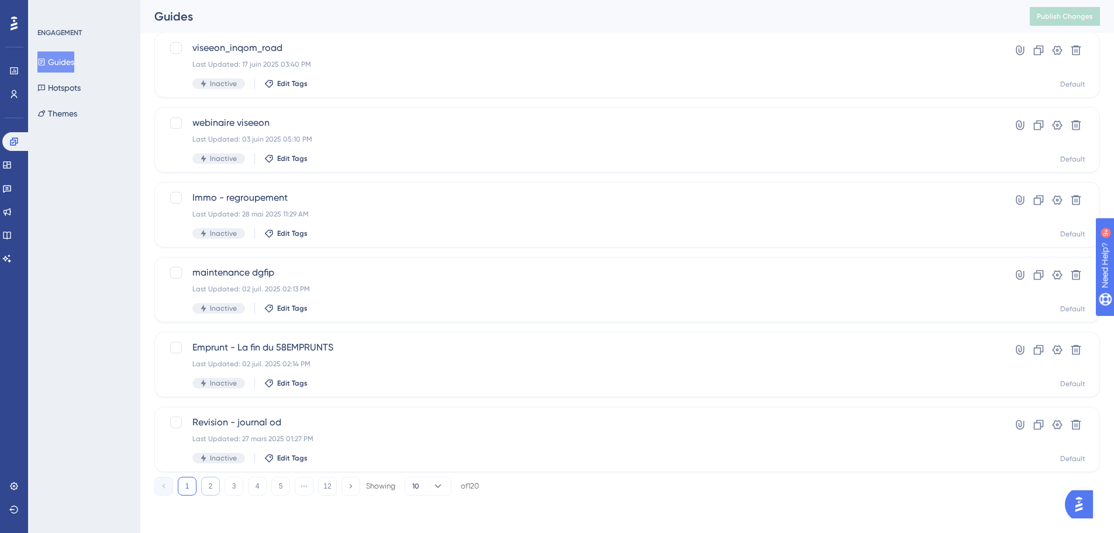
click at [208, 490] on button "2" at bounding box center [210, 485] width 19 height 19
click at [225, 490] on button "3" at bounding box center [233, 485] width 19 height 19
click at [252, 489] on button "4" at bounding box center [257, 485] width 19 height 19
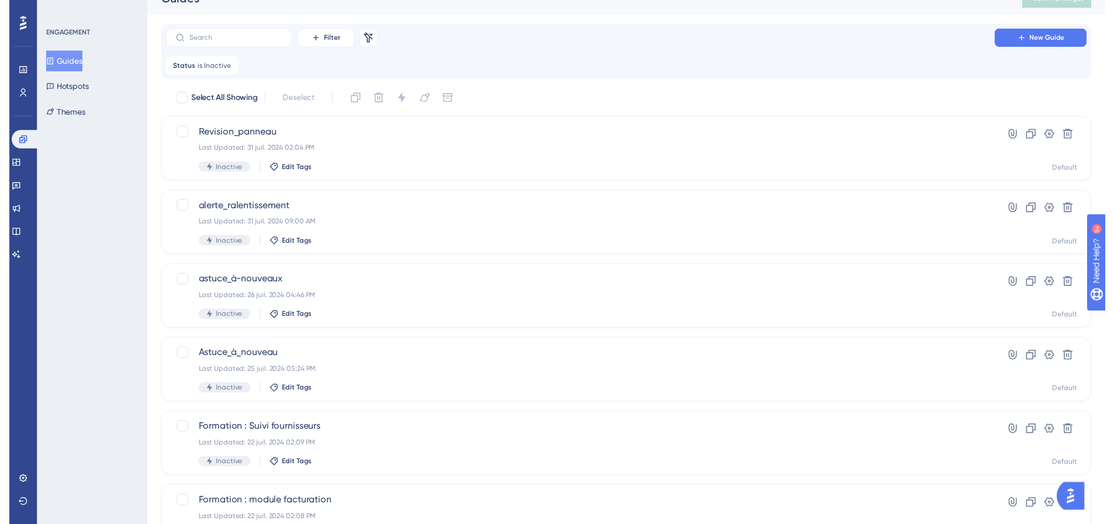
scroll to position [0, 0]
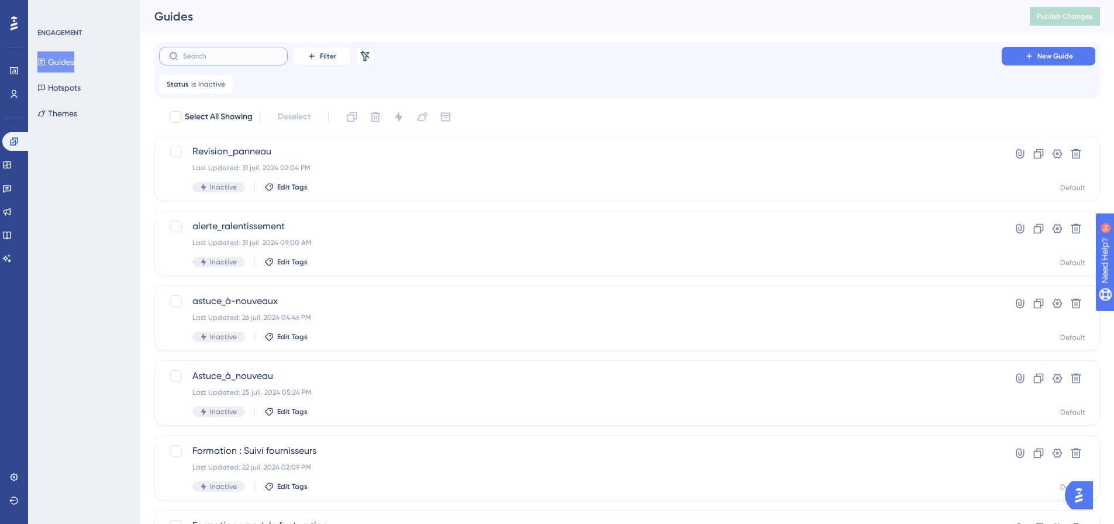
click at [260, 54] on input "text" at bounding box center [230, 56] width 95 height 8
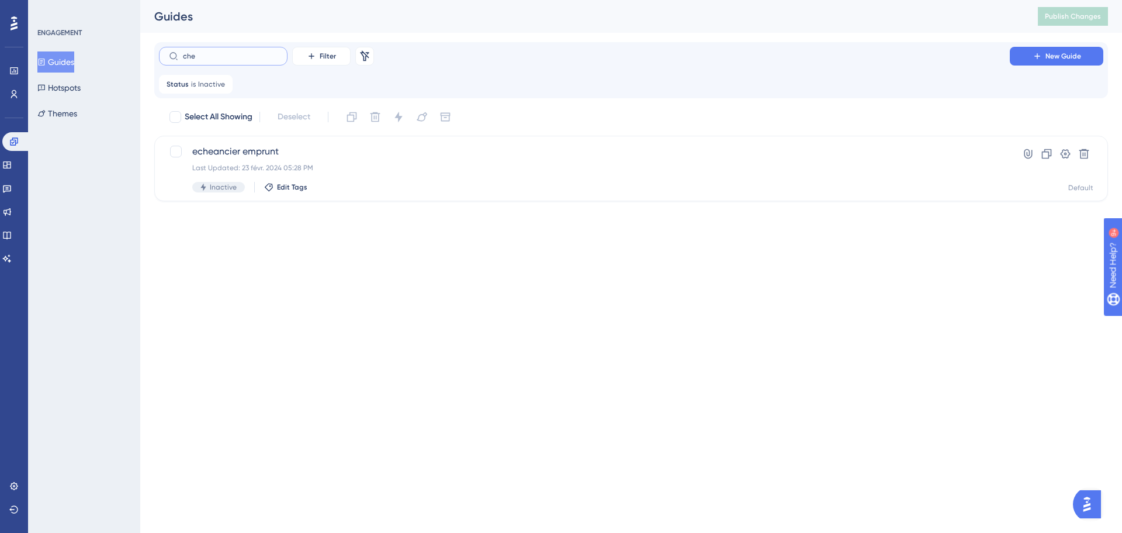
type input "chef"
checkbox input "true"
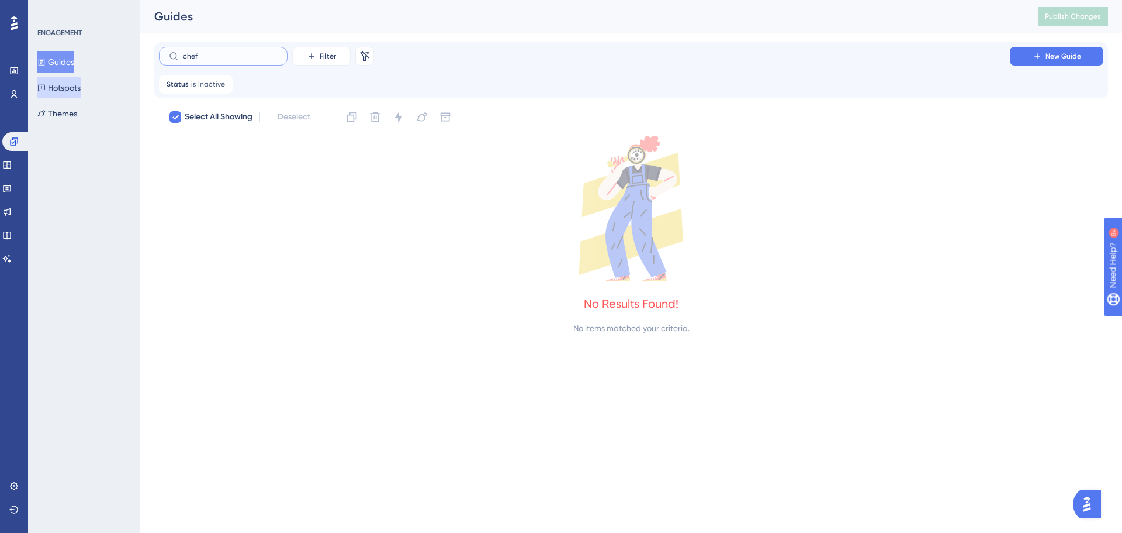
type input "chef"
click at [81, 87] on button "Hotspots" at bounding box center [58, 87] width 43 height 21
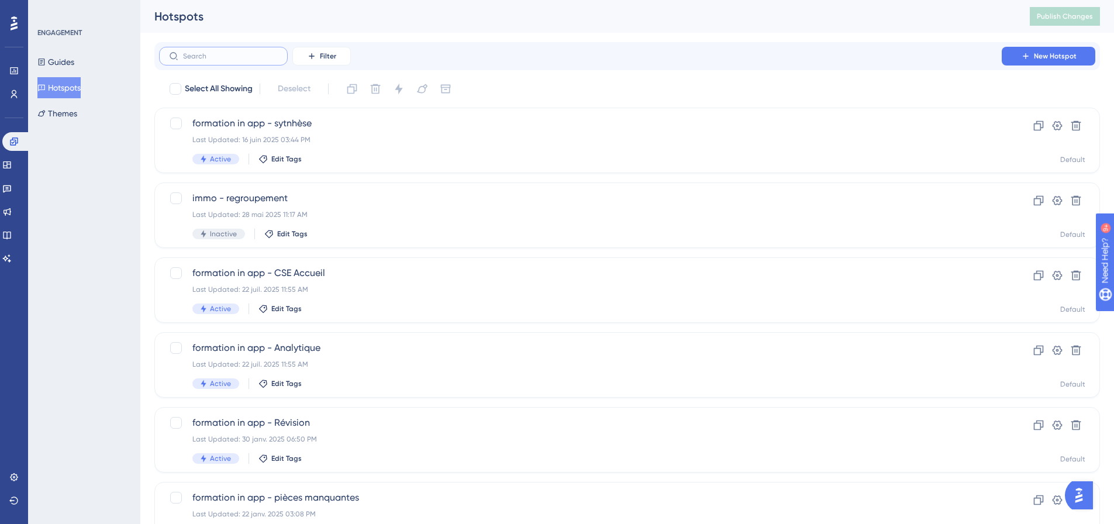
click at [236, 54] on input "text" at bounding box center [230, 56] width 95 height 8
type input "ch"
checkbox input "true"
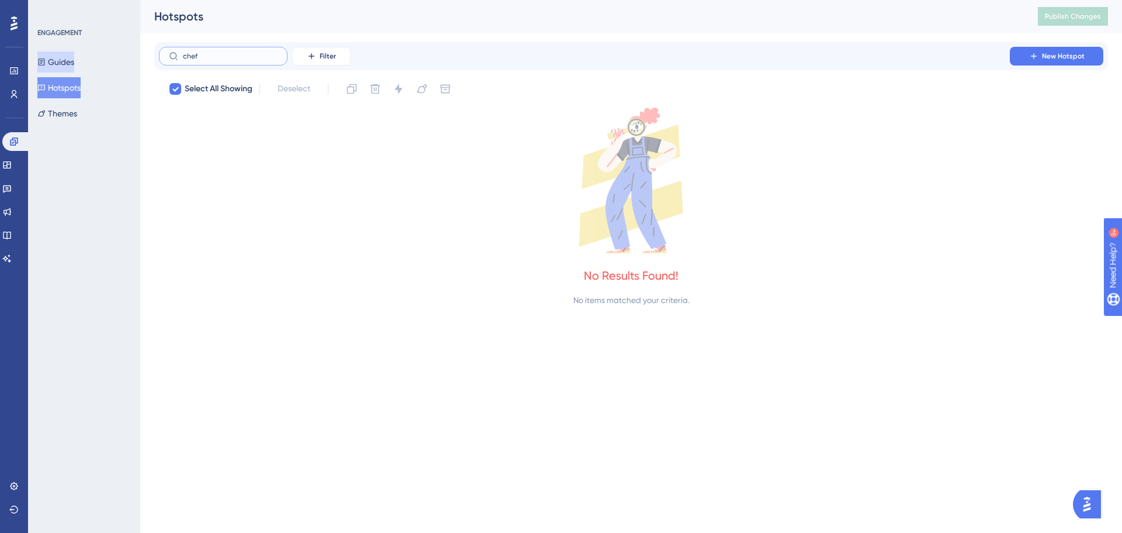
type input "chef"
click at [73, 56] on button "Guides" at bounding box center [55, 61] width 37 height 21
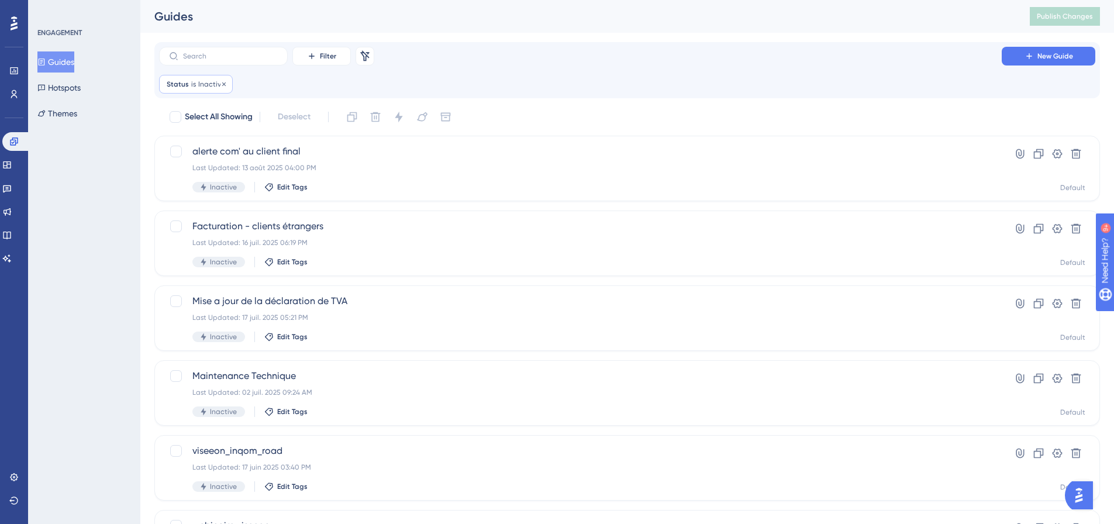
click at [203, 79] on div "Status is Inactive Inactive Remove" at bounding box center [196, 84] width 74 height 19
click at [225, 86] on div "Status is Inactive Inactive Remove" at bounding box center [196, 84] width 74 height 19
click at [223, 84] on icon at bounding box center [223, 84] width 7 height 7
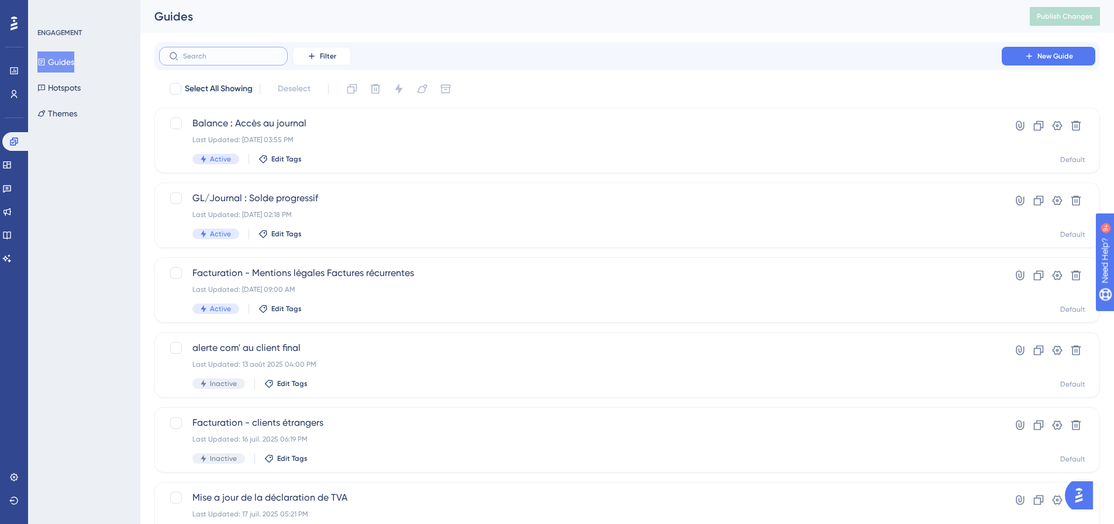
click at [220, 58] on input "text" at bounding box center [230, 56] width 95 height 8
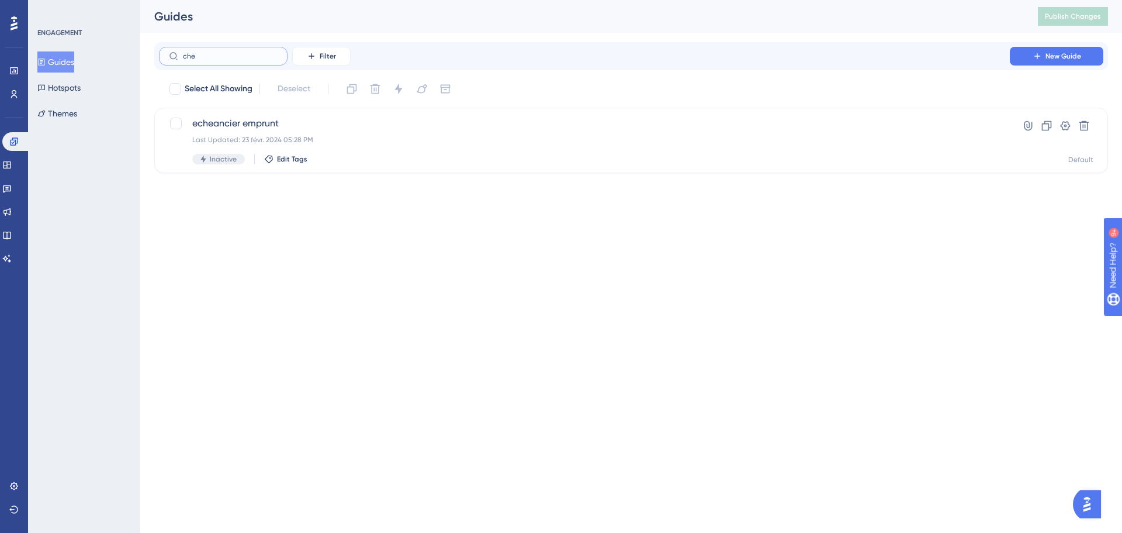
type input "chef"
checkbox input "true"
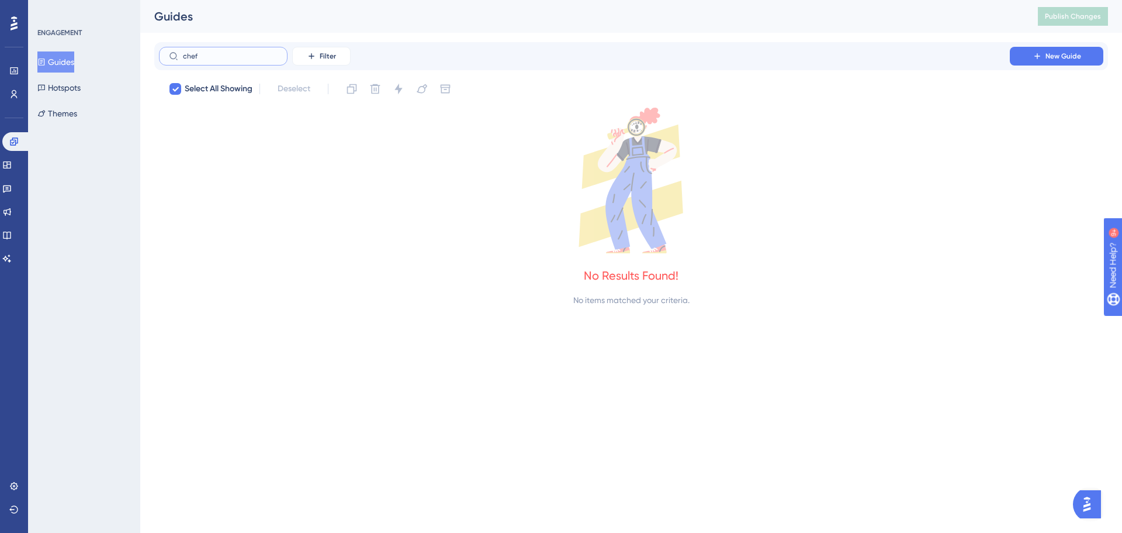
type input "che"
checkbox input "false"
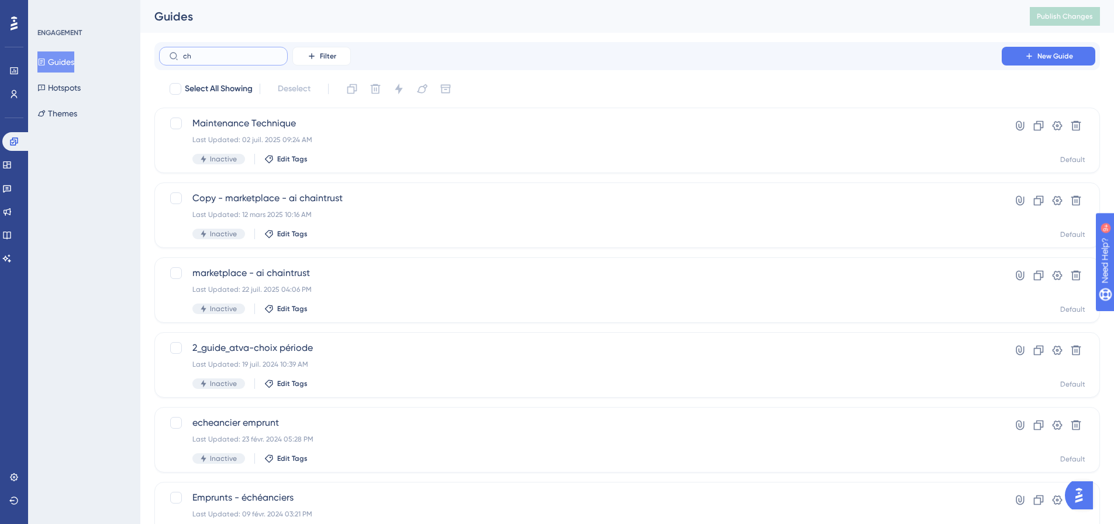
type input "c"
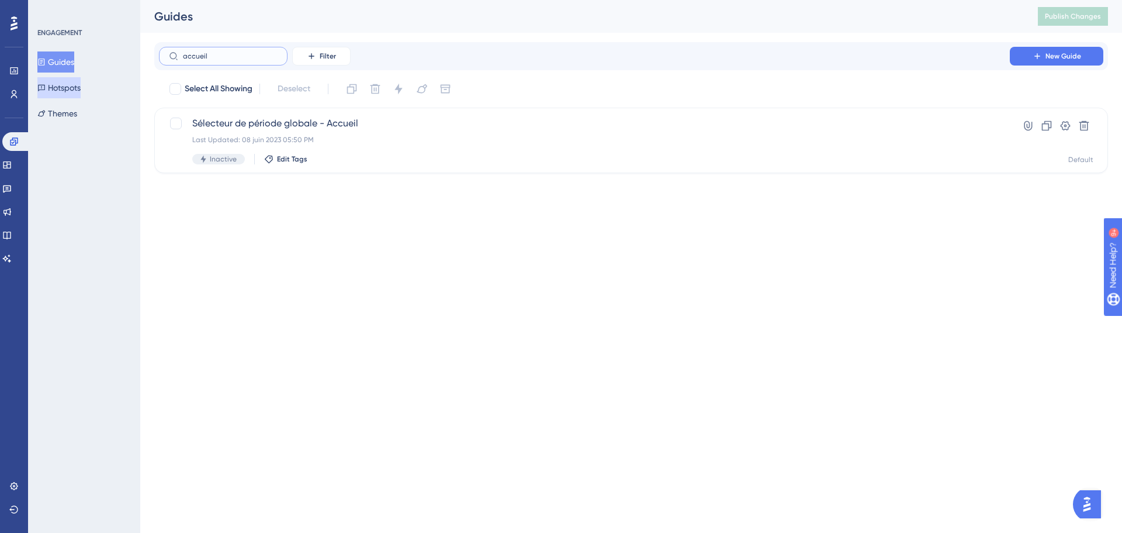
type input "accueil"
click at [77, 90] on button "Hotspots" at bounding box center [58, 87] width 43 height 21
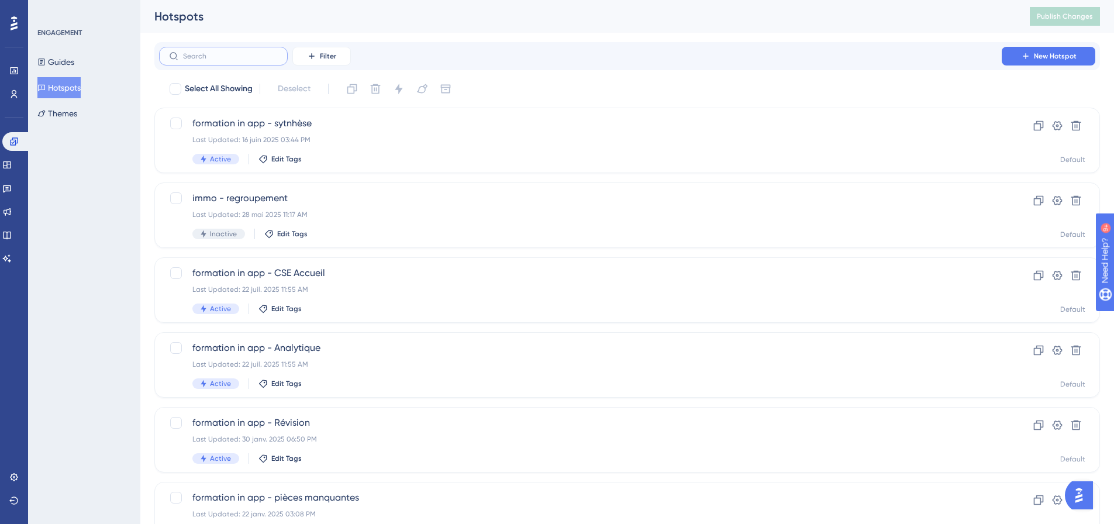
click at [224, 54] on input "text" at bounding box center [230, 56] width 95 height 8
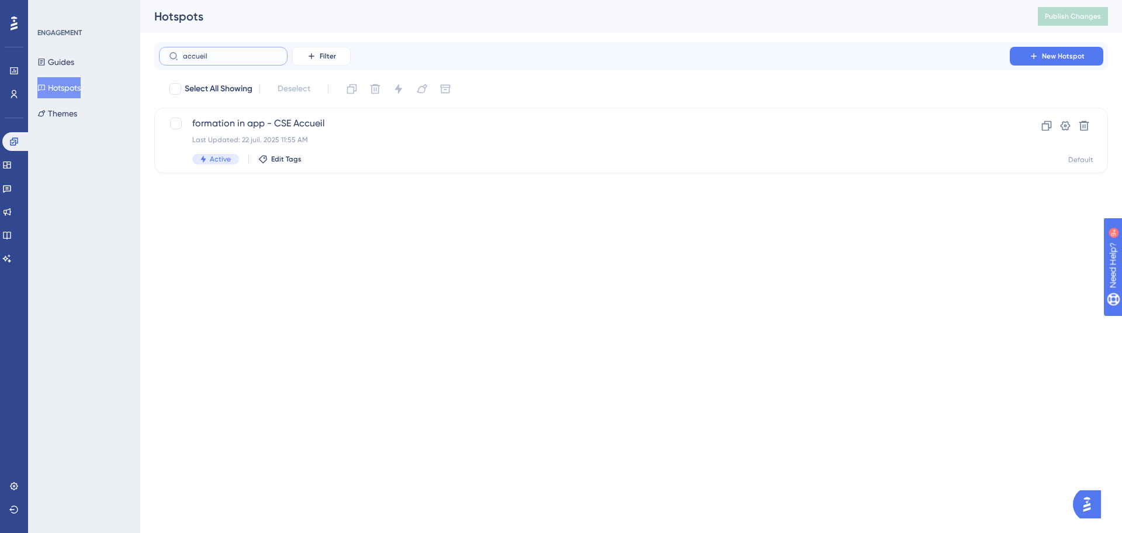
drag, startPoint x: 187, startPoint y: 58, endPoint x: 169, endPoint y: 58, distance: 18.1
click at [169, 58] on label "accueil" at bounding box center [223, 56] width 129 height 19
type input "tut"
checkbox input "true"
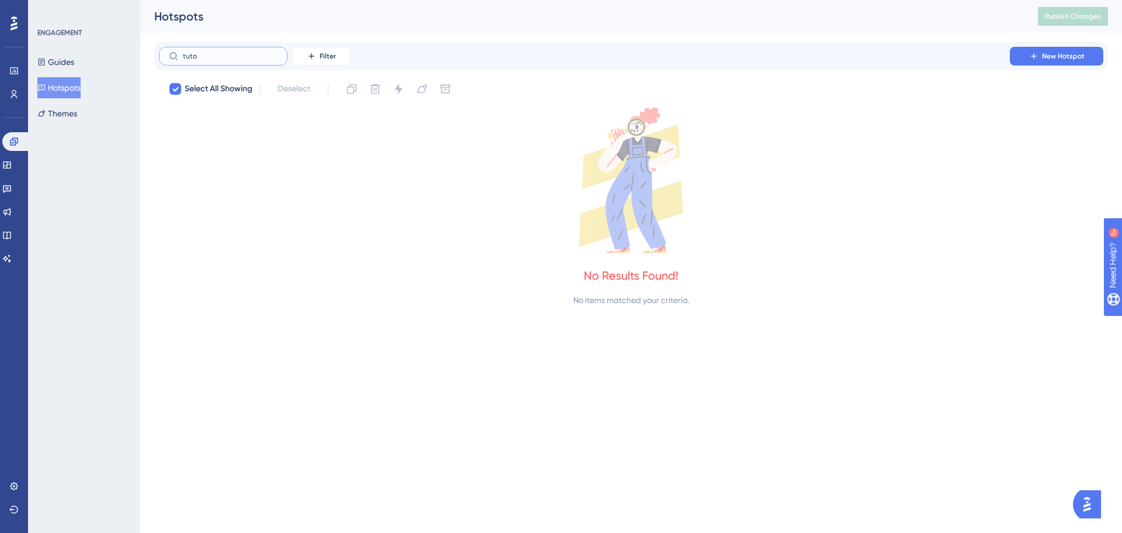
type input "tuto"
click at [65, 61] on button "Guides" at bounding box center [55, 61] width 37 height 21
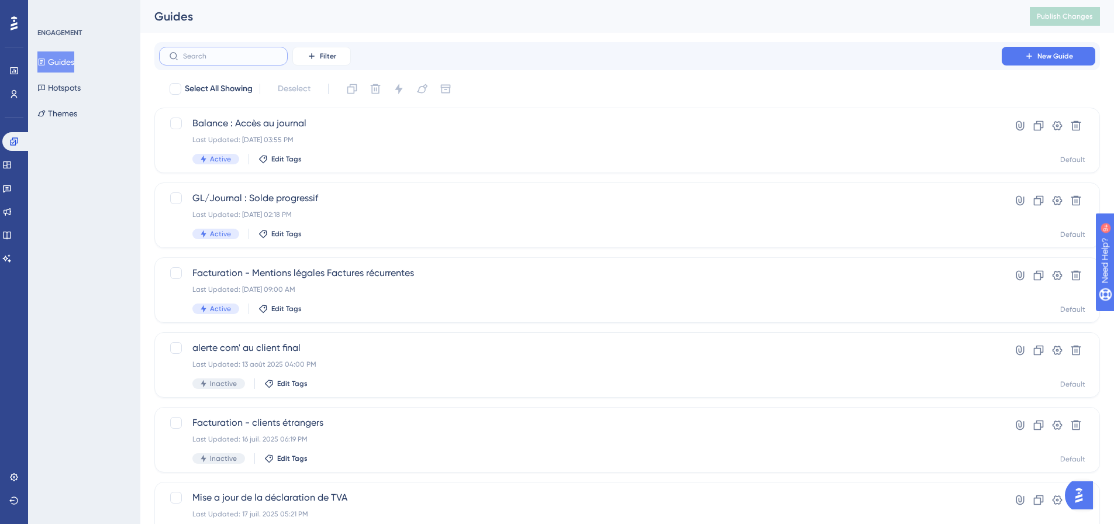
click at [220, 58] on input "text" at bounding box center [230, 56] width 95 height 8
type input "tut"
checkbox input "true"
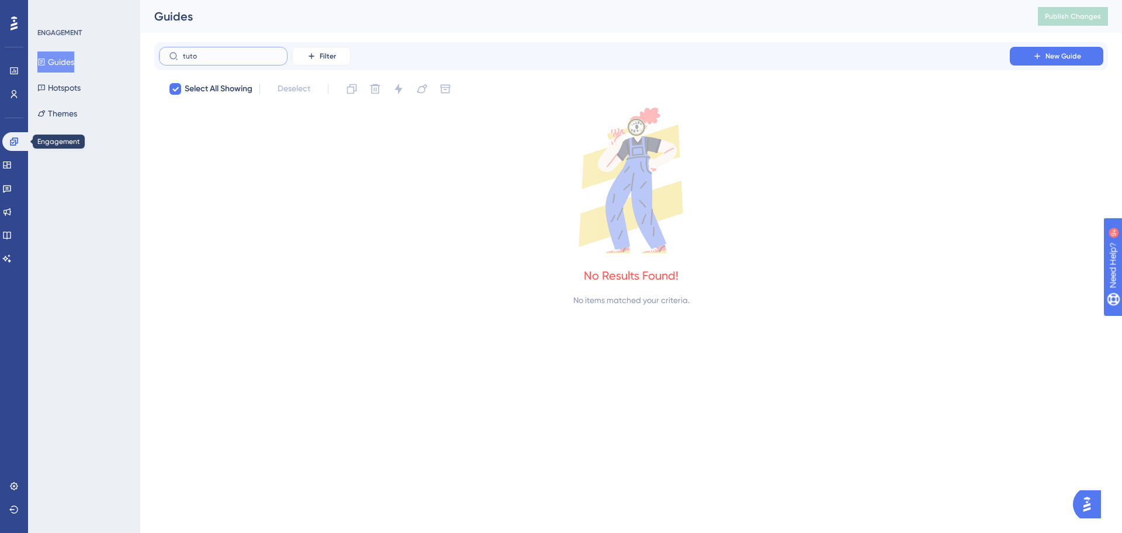
type input "tuto"
click at [14, 142] on icon at bounding box center [14, 141] width 8 height 8
click at [79, 87] on button "Hotspots" at bounding box center [58, 87] width 43 height 21
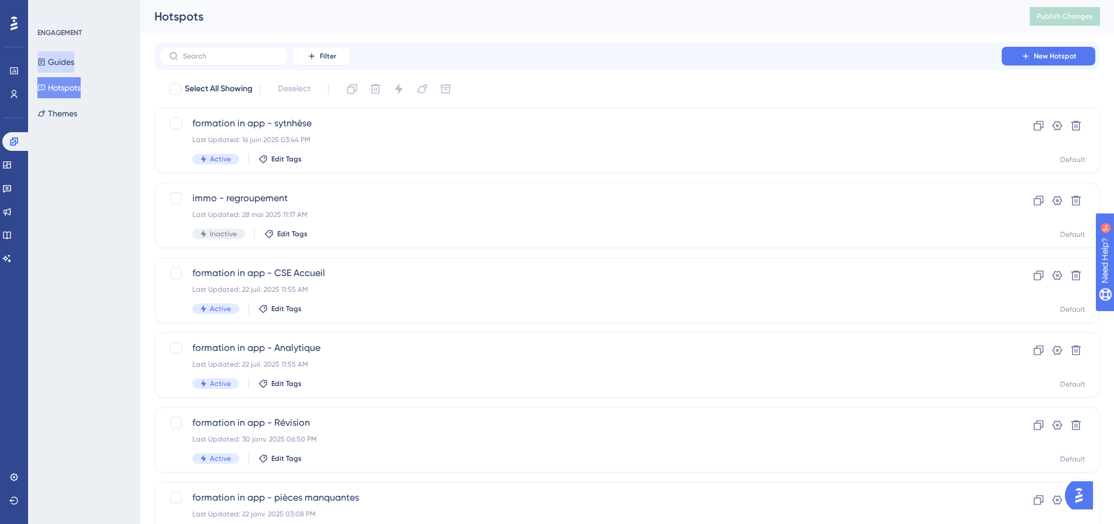
click at [74, 62] on button "Guides" at bounding box center [55, 61] width 37 height 21
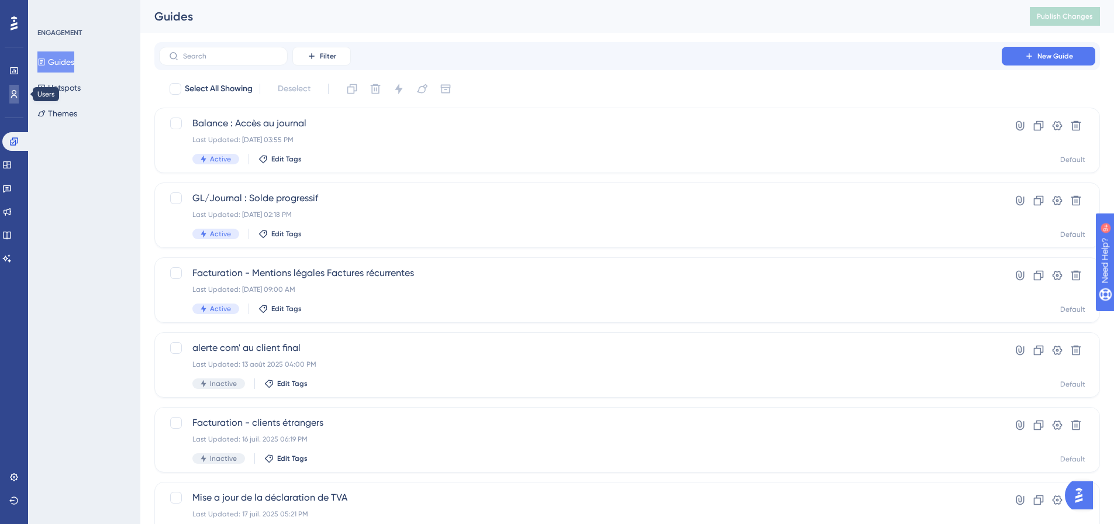
click at [19, 97] on link at bounding box center [13, 94] width 9 height 19
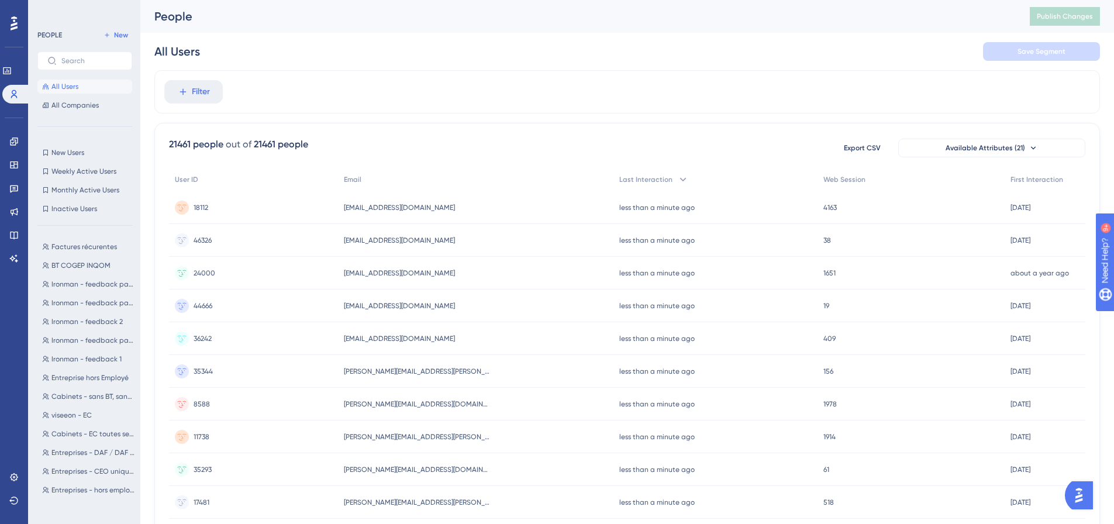
click at [16, 129] on div "Engagement Widgets Feedback Product Updates Knowledge Base AI Assistant" at bounding box center [14, 185] width 19 height 164
click at [16, 136] on link at bounding box center [13, 141] width 9 height 19
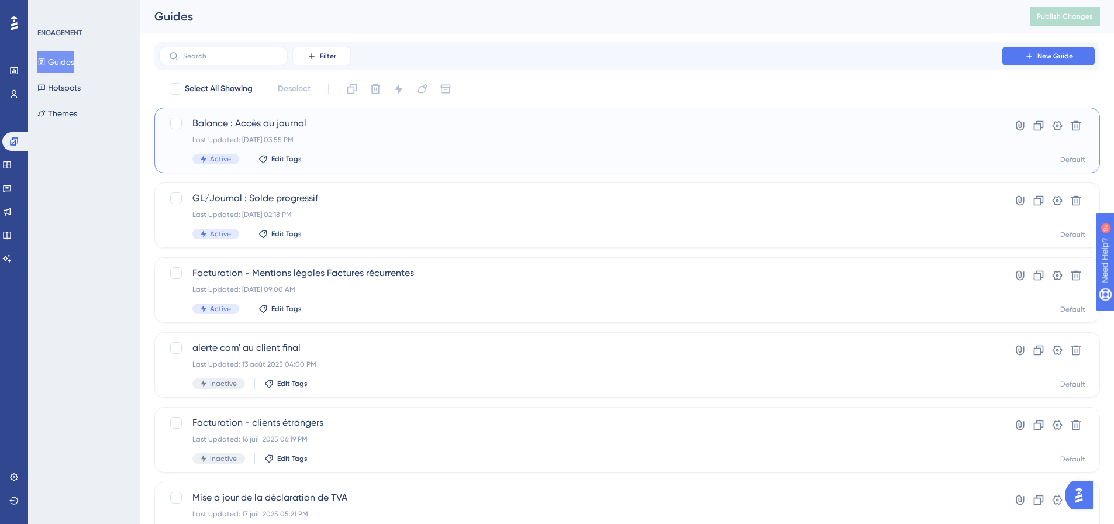
click at [251, 126] on span "Balance : Accès au journal" at bounding box center [580, 123] width 776 height 14
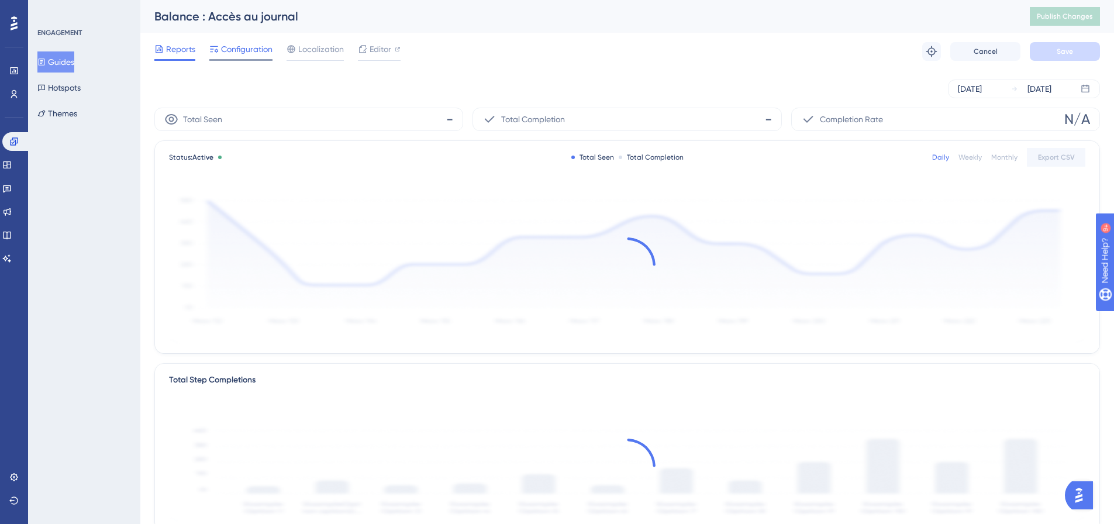
click at [253, 49] on span "Configuration" at bounding box center [246, 49] width 51 height 14
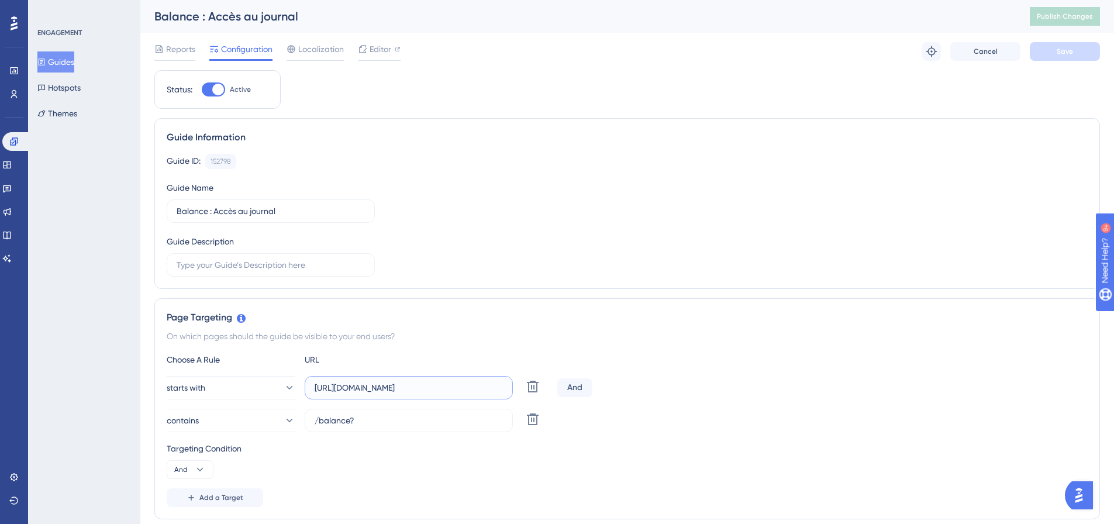
drag, startPoint x: 421, startPoint y: 389, endPoint x: 436, endPoint y: 387, distance: 14.7
click at [424, 389] on input "https://home.inqom.com/" at bounding box center [408, 387] width 188 height 13
type input "https://home.inqom.com/clients"
click at [1049, 49] on button "Save" at bounding box center [1064, 51] width 70 height 19
click at [1059, 11] on button "Publish Changes" at bounding box center [1064, 16] width 70 height 19
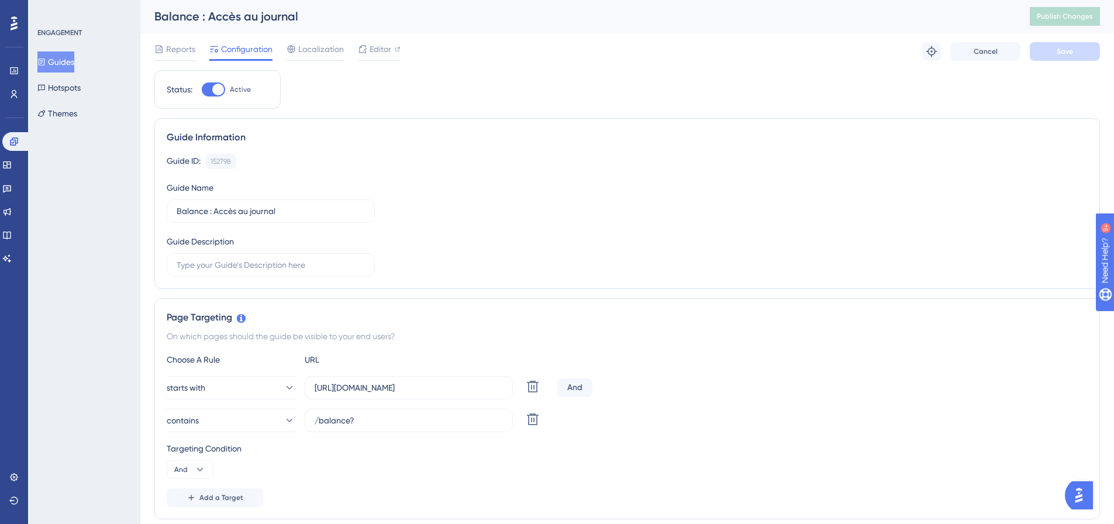
click at [44, 372] on div "ENGAGEMENT Guides Hotspots Themes" at bounding box center [84, 262] width 112 height 524
click at [383, 49] on span "Editor" at bounding box center [380, 49] width 22 height 14
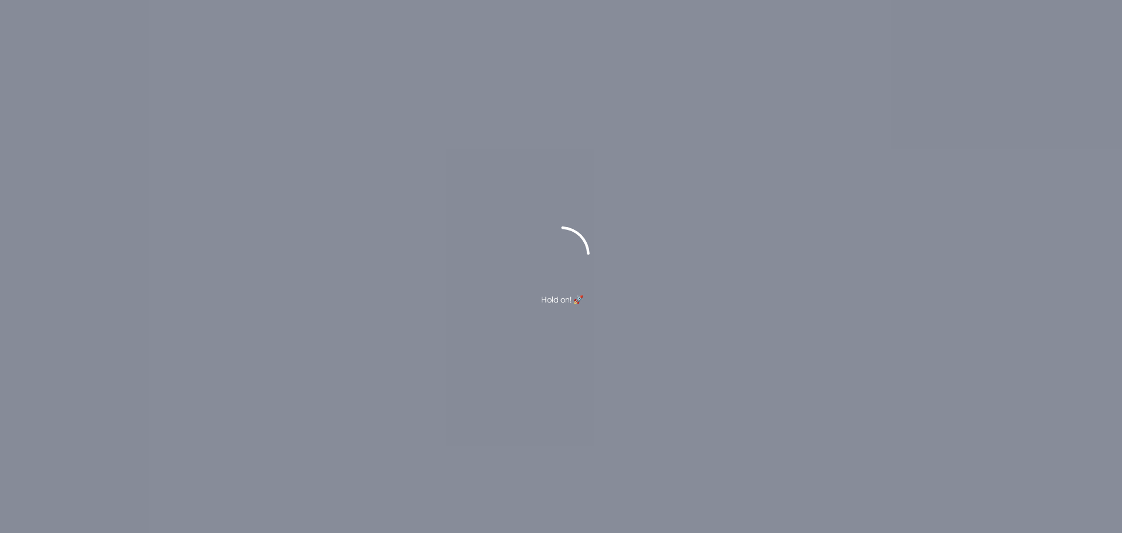
click at [38, 500] on div "Hold on! 🚀" at bounding box center [561, 266] width 1122 height 533
